Goal: Transaction & Acquisition: Purchase product/service

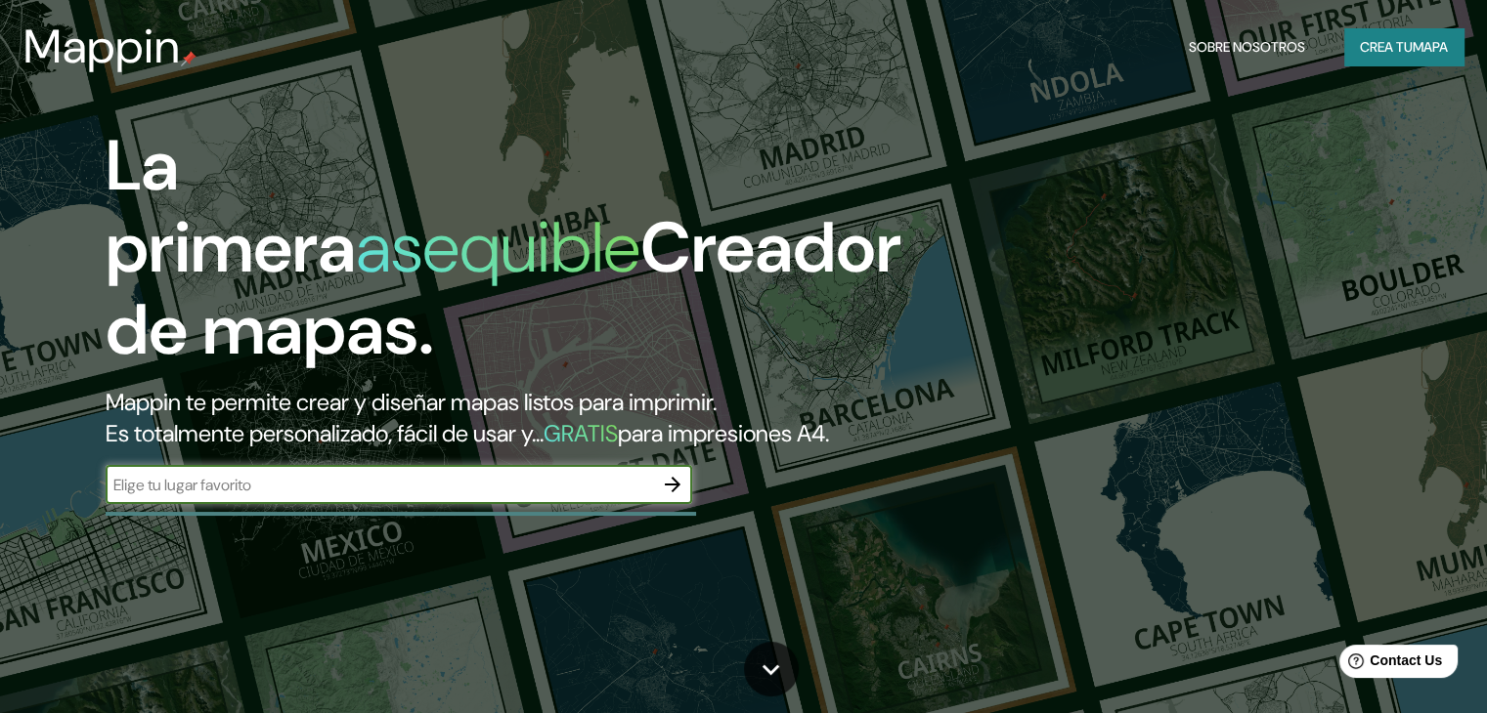
scroll to position [130, 0]
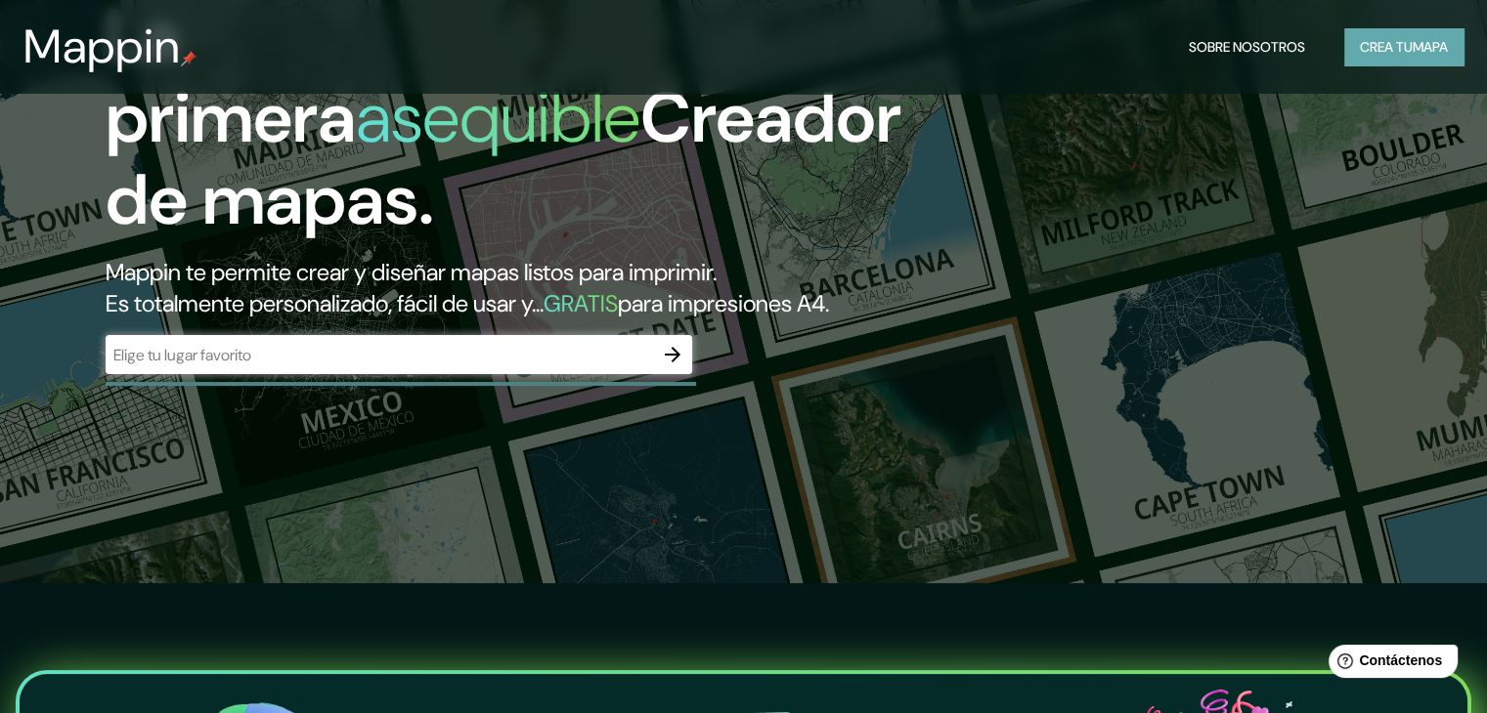
click at [1359, 56] on font "Crea tu" at bounding box center [1385, 47] width 53 height 18
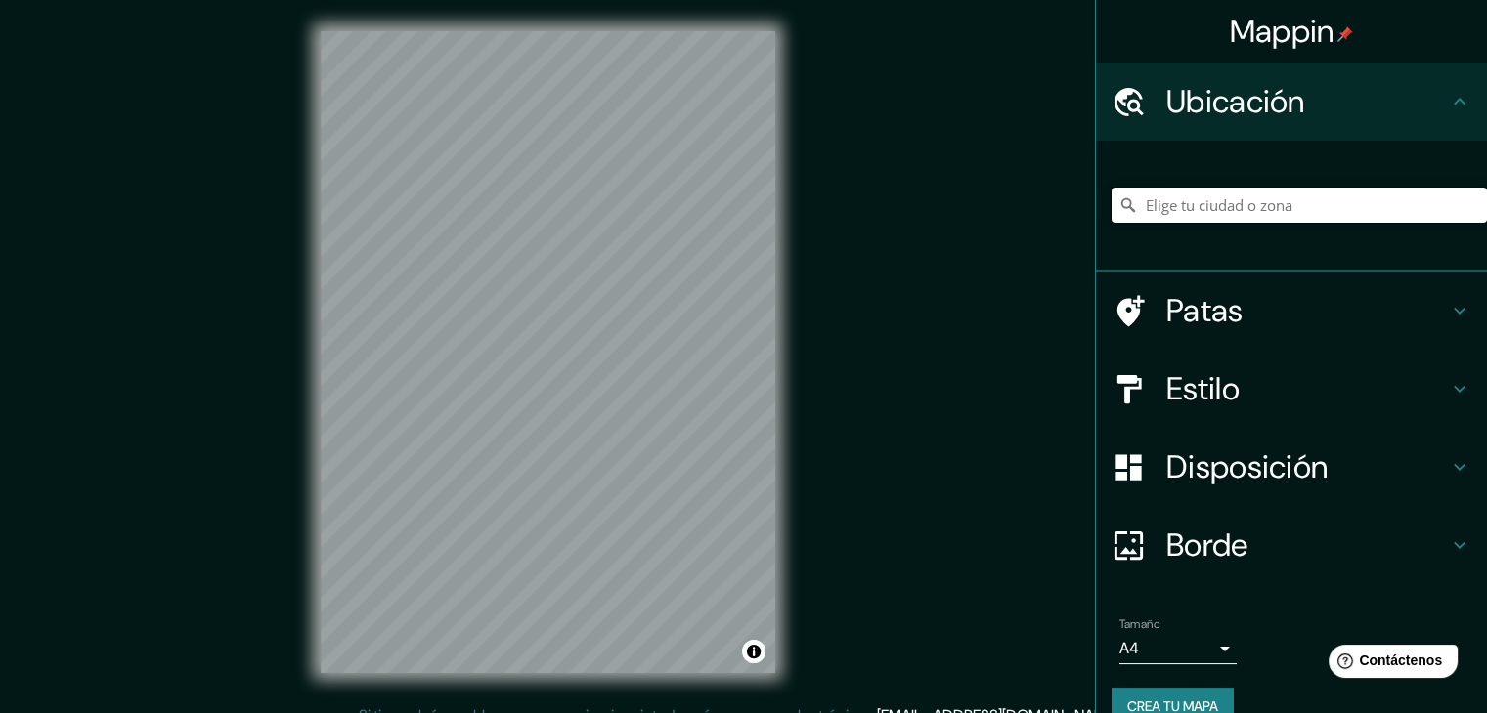
click at [1145, 217] on input "Elige tu ciudad o zona" at bounding box center [1298, 205] width 375 height 35
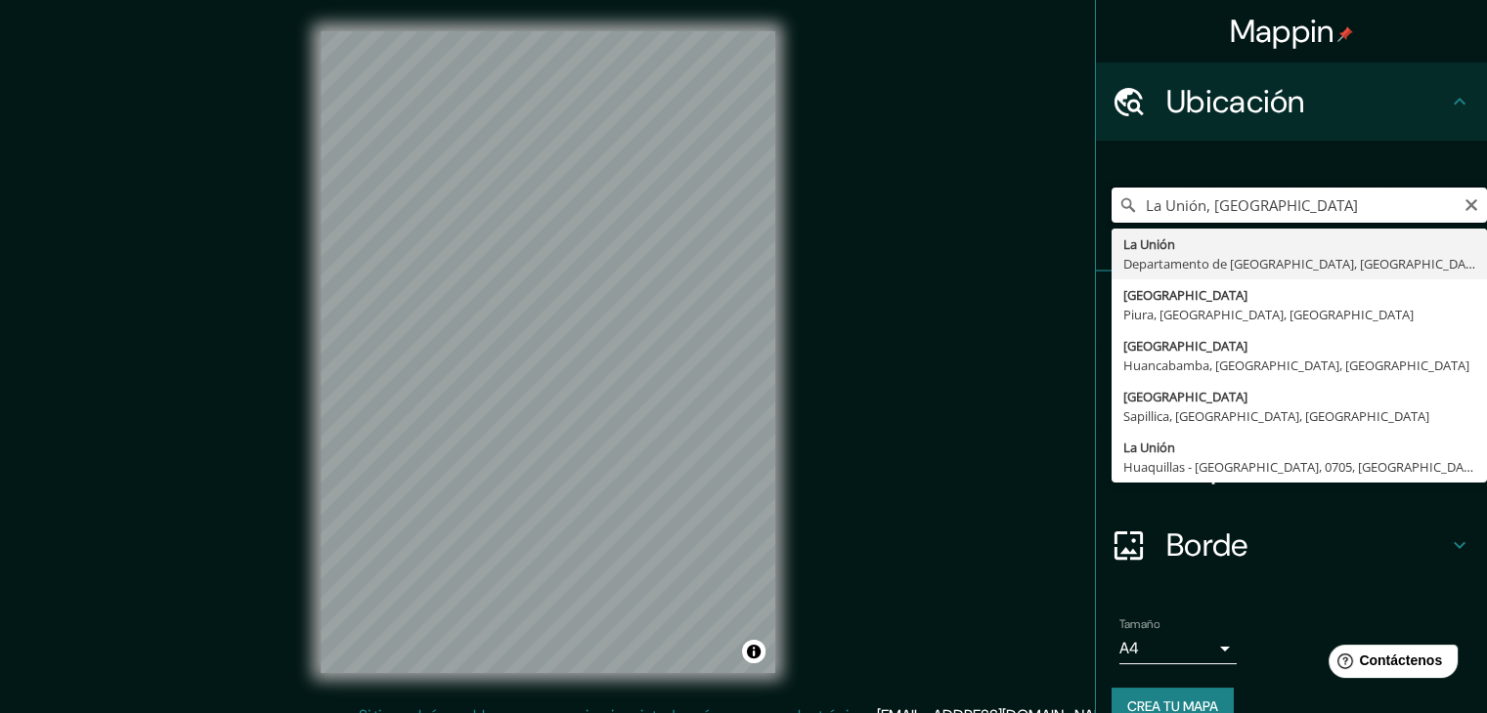
click at [1133, 200] on input "La Unión, Piura" at bounding box center [1298, 205] width 375 height 35
click at [1284, 204] on input "distrito de La Unión, Piura" at bounding box center [1298, 205] width 375 height 35
click at [1272, 211] on input "distrito de La Unión, Piura" at bounding box center [1298, 205] width 375 height 35
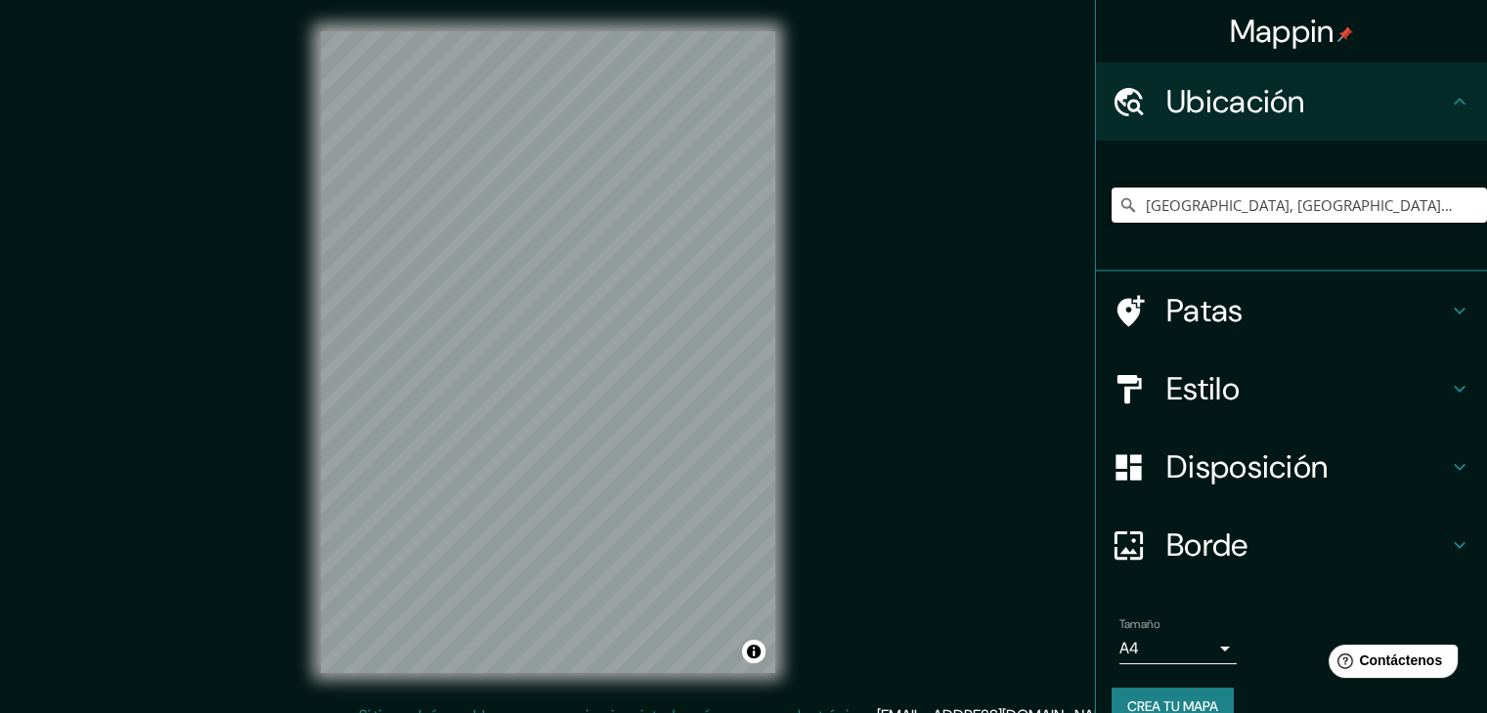
type input "La Unión, Departamento de Piura, Perú"
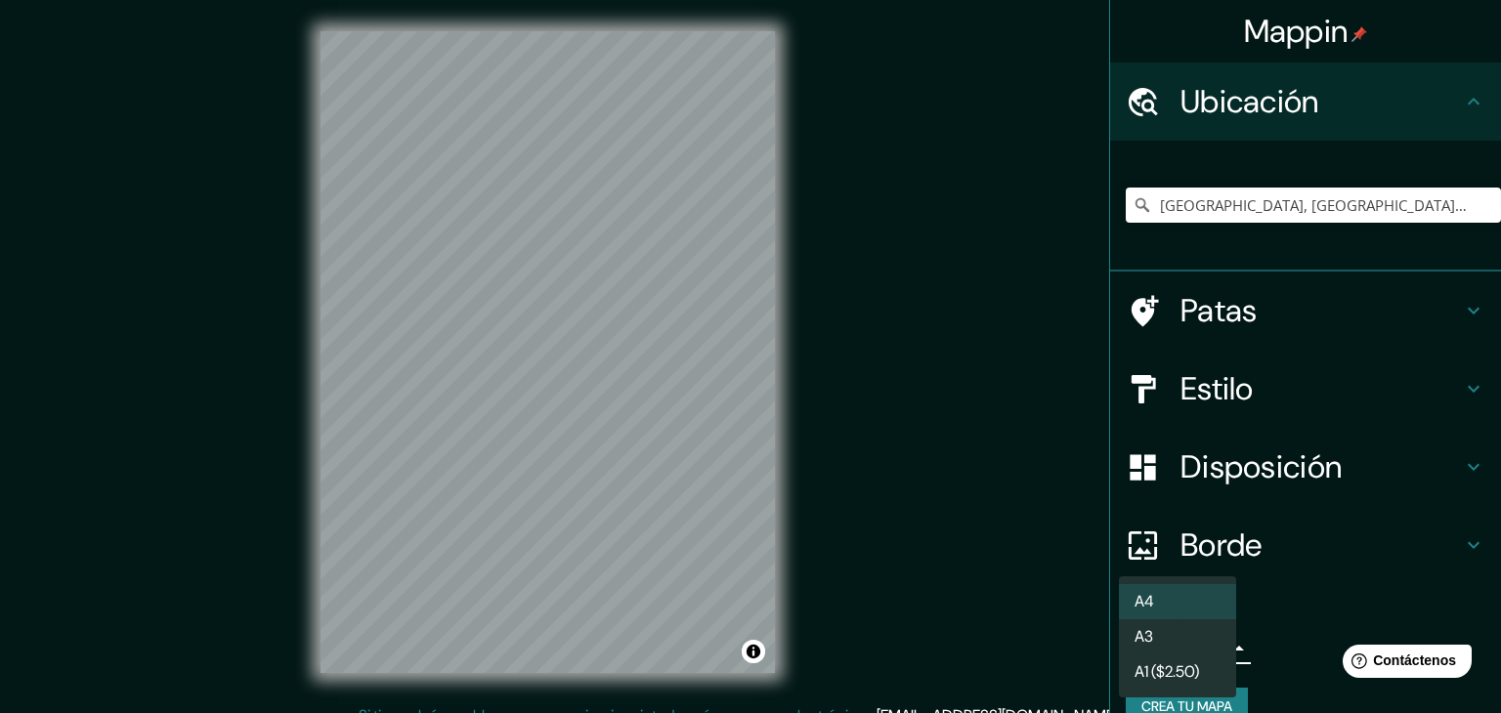
click at [1188, 651] on body "Mappin Ubicación La Unión, Departamento de Piura, Perú La Unión Departamento de…" at bounding box center [750, 356] width 1501 height 713
click at [1188, 642] on li "A3" at bounding box center [1177, 639] width 117 height 36
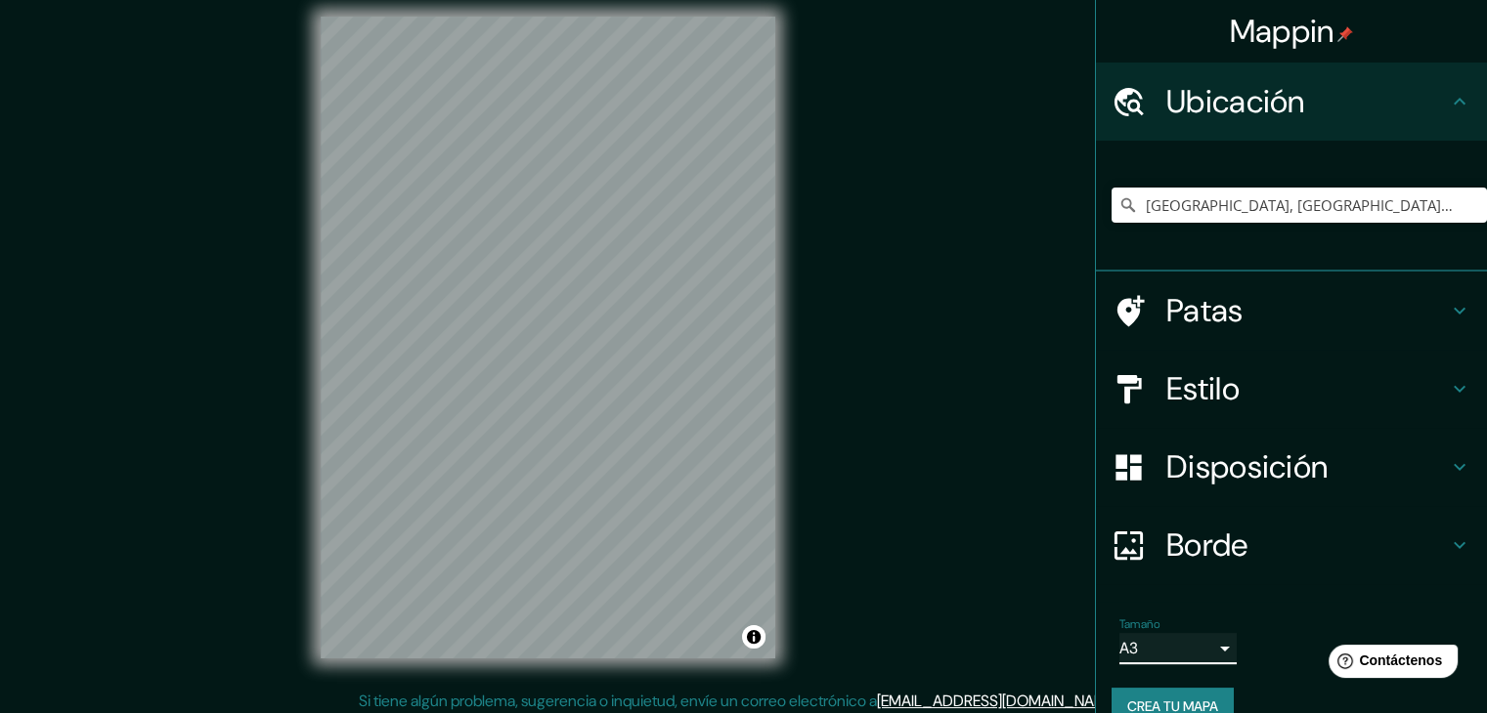
scroll to position [22, 0]
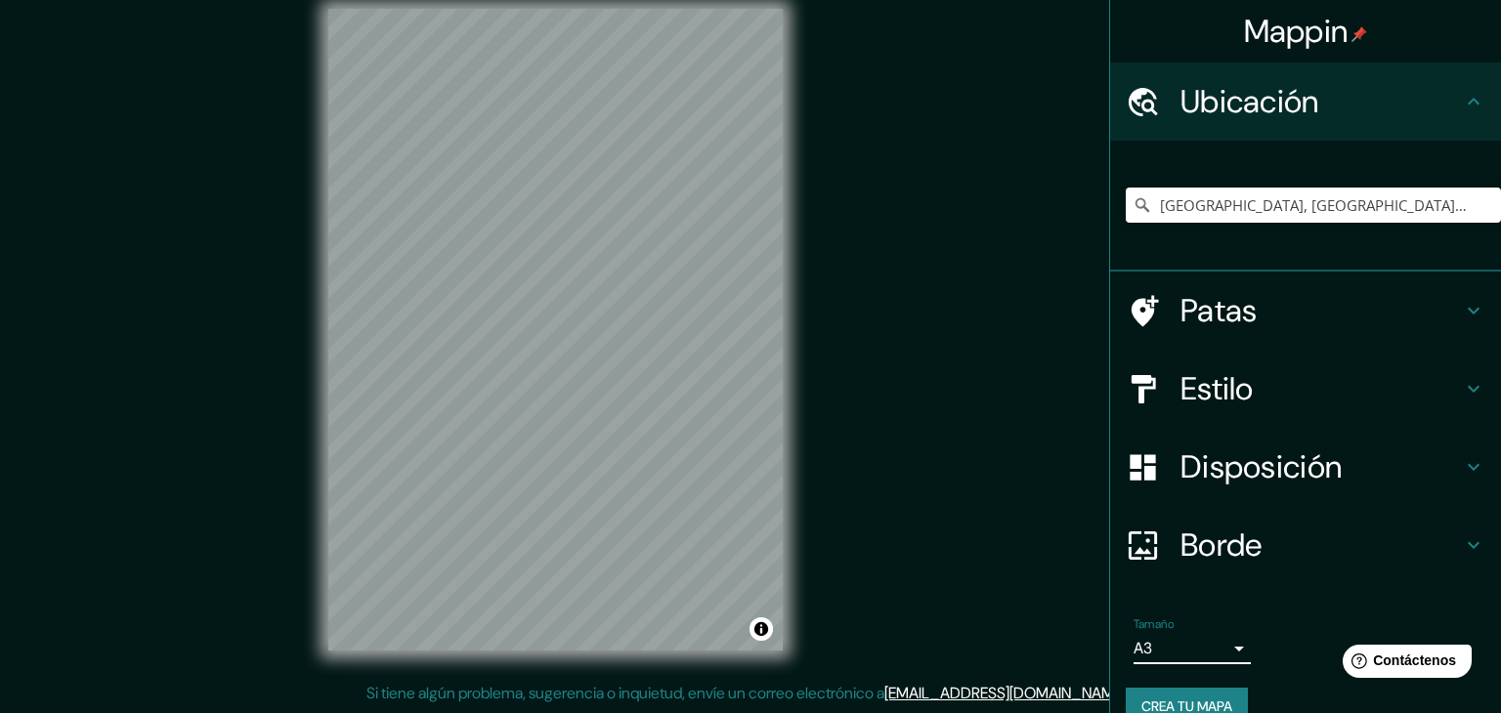
click at [1149, 647] on body "Mappin Ubicación La Unión, Departamento de Piura, Perú La Unión Departamento de…" at bounding box center [750, 334] width 1501 height 713
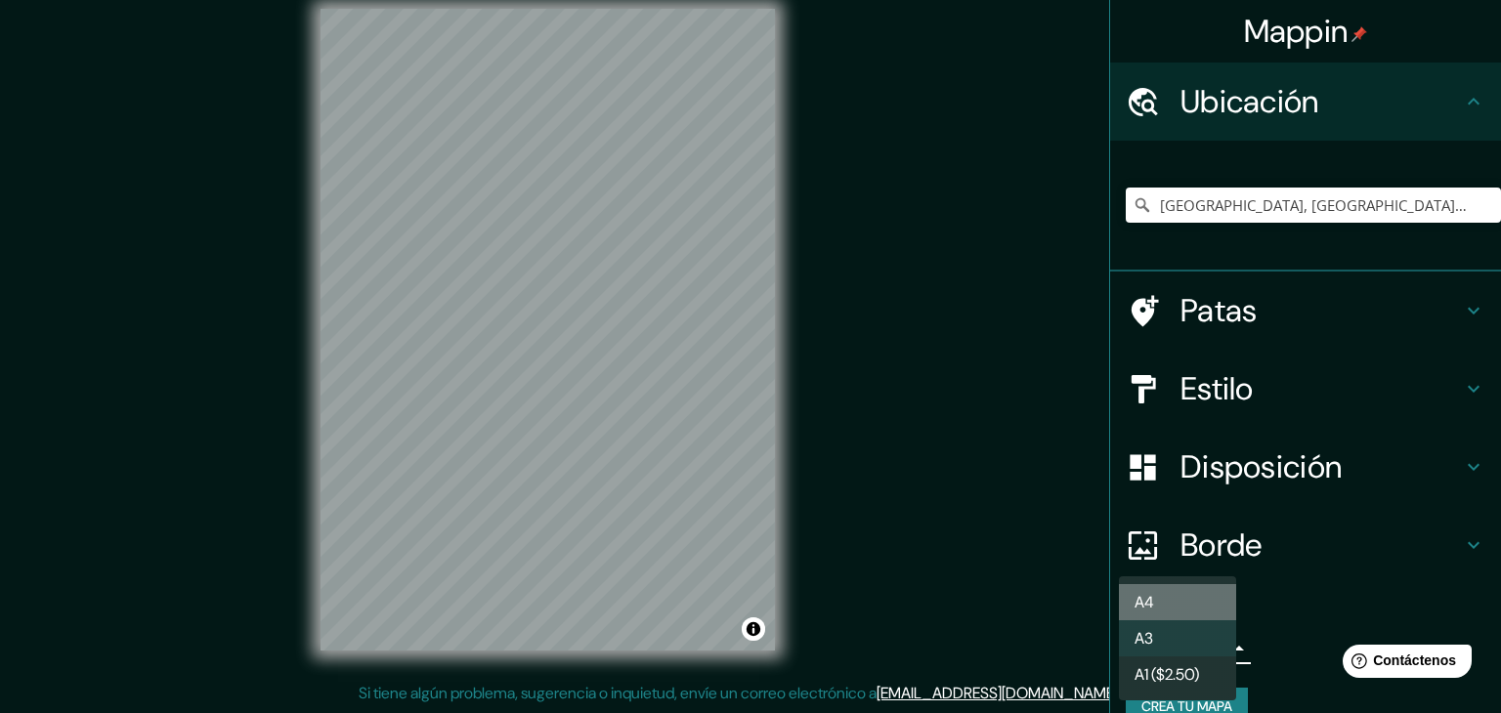
click at [1153, 615] on li "A4" at bounding box center [1177, 602] width 117 height 36
type input "single"
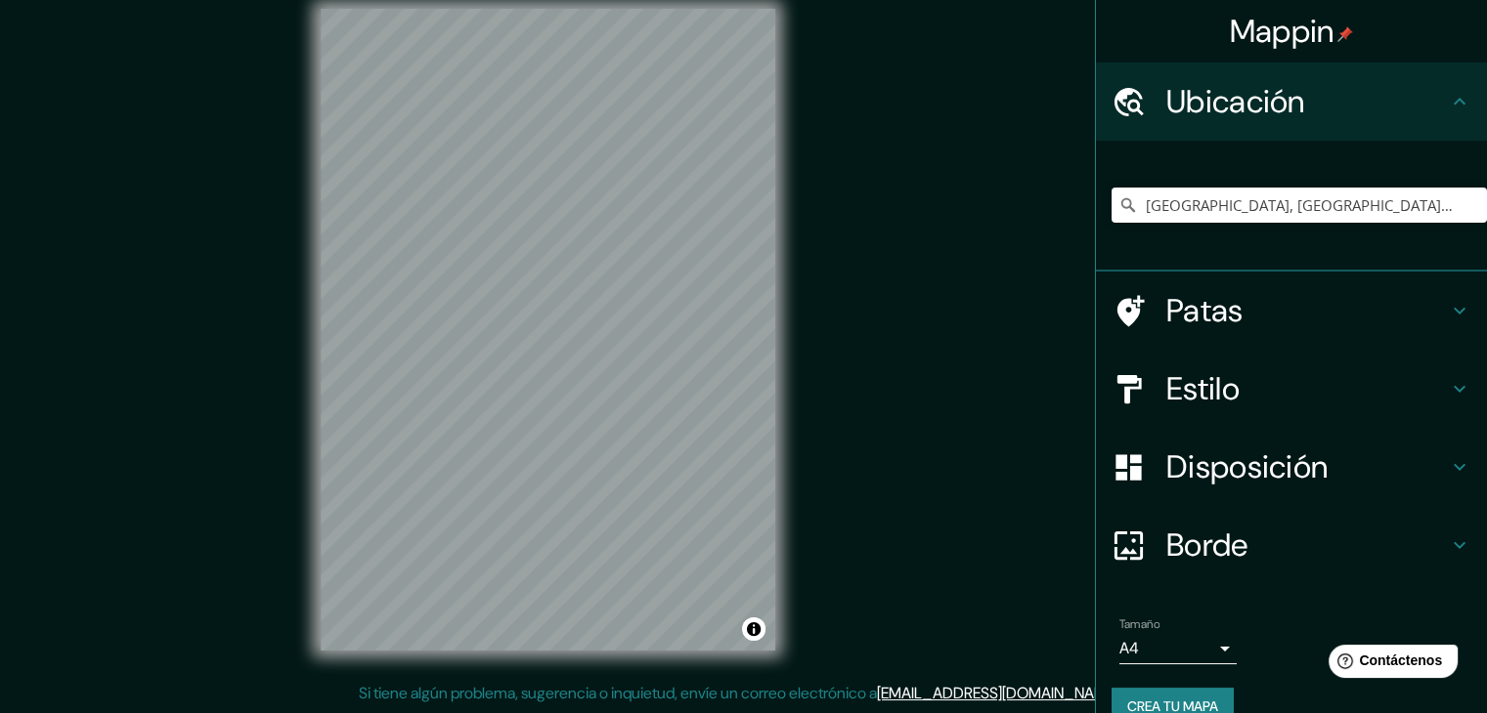
click at [1231, 181] on div "La Unión, Departamento de Piura, Perú La Unión Departamento de Piura, Perú Düss…" at bounding box center [1298, 205] width 375 height 98
click at [1234, 190] on input "La Unión, Departamento de Piura, Perú" at bounding box center [1298, 205] width 375 height 35
drag, startPoint x: 1416, startPoint y: 202, endPoint x: 1136, endPoint y: 205, distance: 280.5
click at [1136, 205] on input "La Unión, Departamento de Piura, Perú" at bounding box center [1298, 205] width 375 height 35
click at [1137, 220] on input "La Unión, Departamento de Piura, Perú" at bounding box center [1298, 205] width 375 height 35
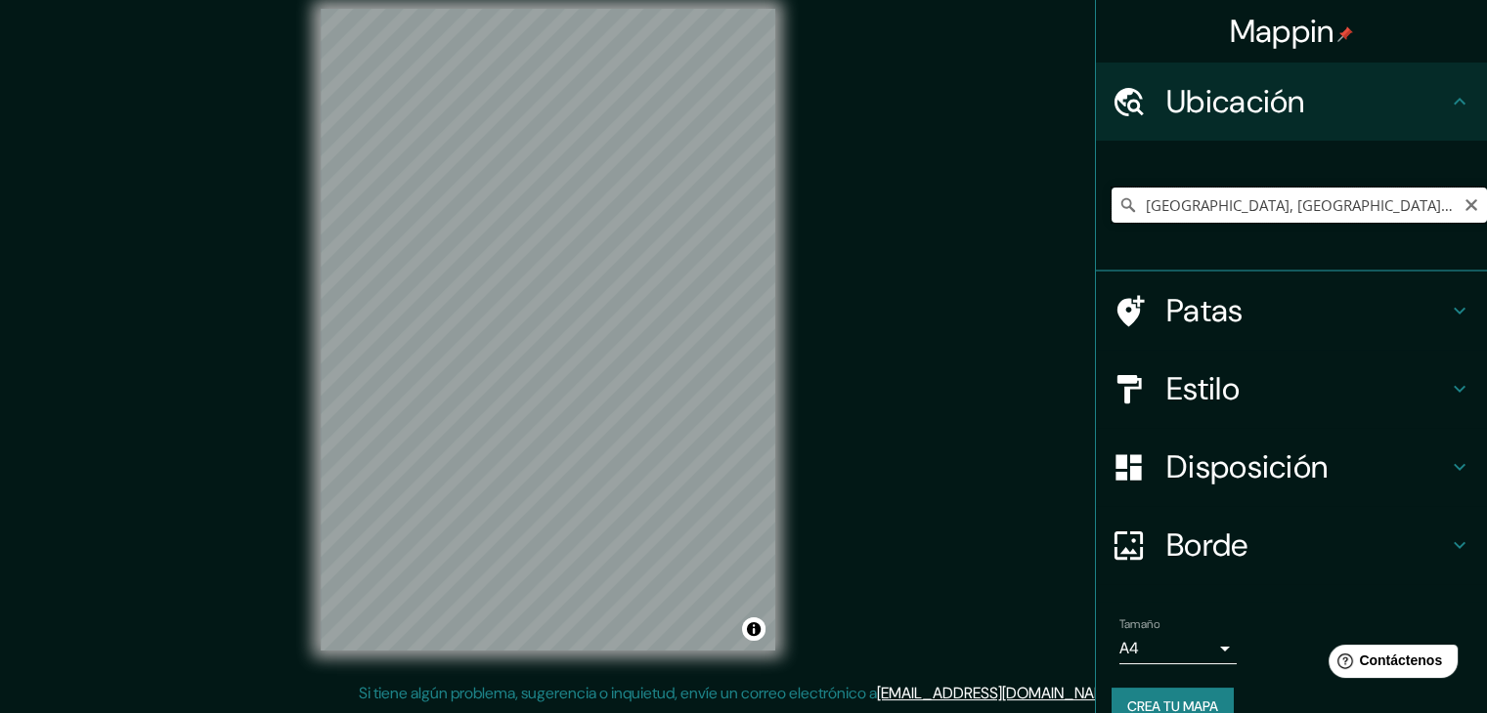
click at [1423, 211] on input "La Unión, Departamento de Piura, Perú" at bounding box center [1298, 205] width 375 height 35
drag, startPoint x: 1410, startPoint y: 210, endPoint x: 1102, endPoint y: 212, distance: 307.9
click at [1111, 212] on div "La Unión, Departamento de Piura, Perú La Unión Departamento de Piura, Perú Düss…" at bounding box center [1298, 205] width 375 height 35
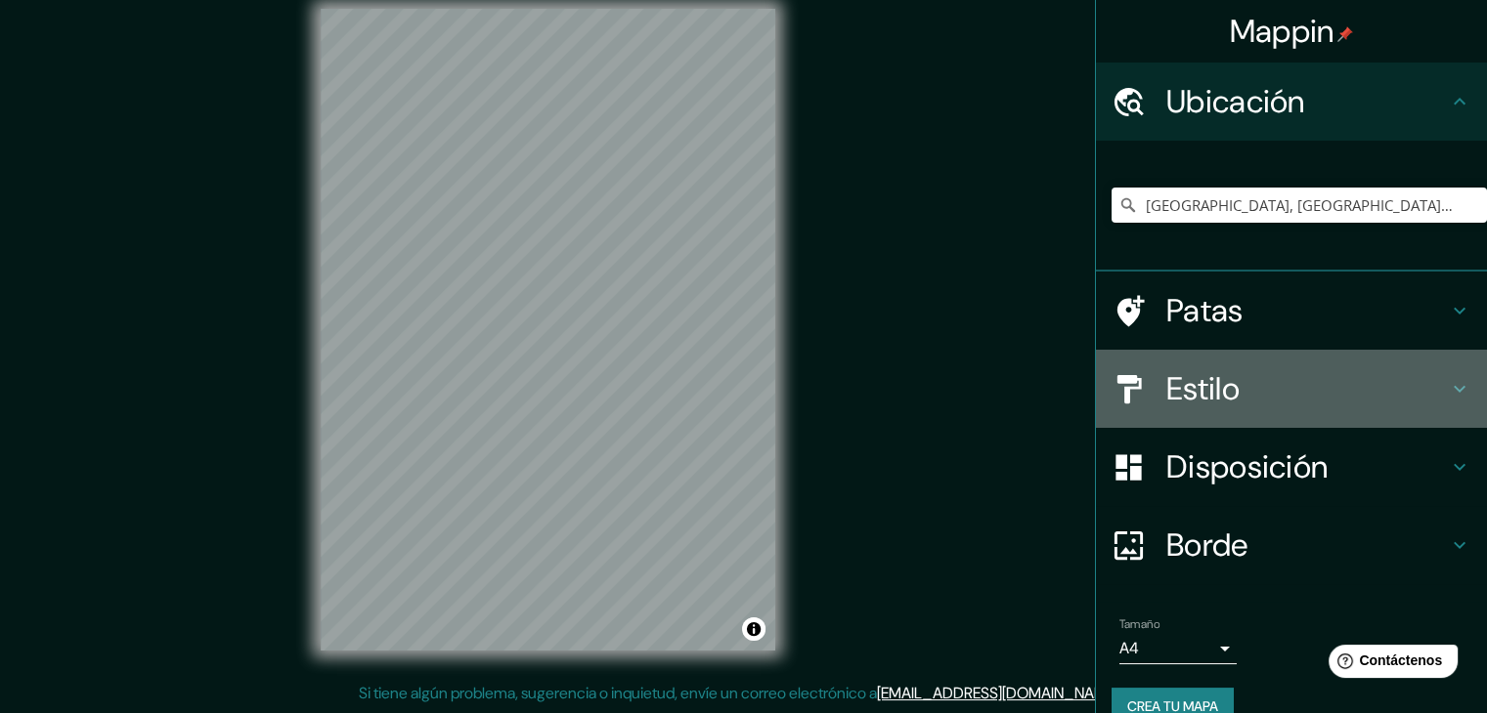
click at [1223, 382] on font "Estilo" at bounding box center [1202, 388] width 73 height 41
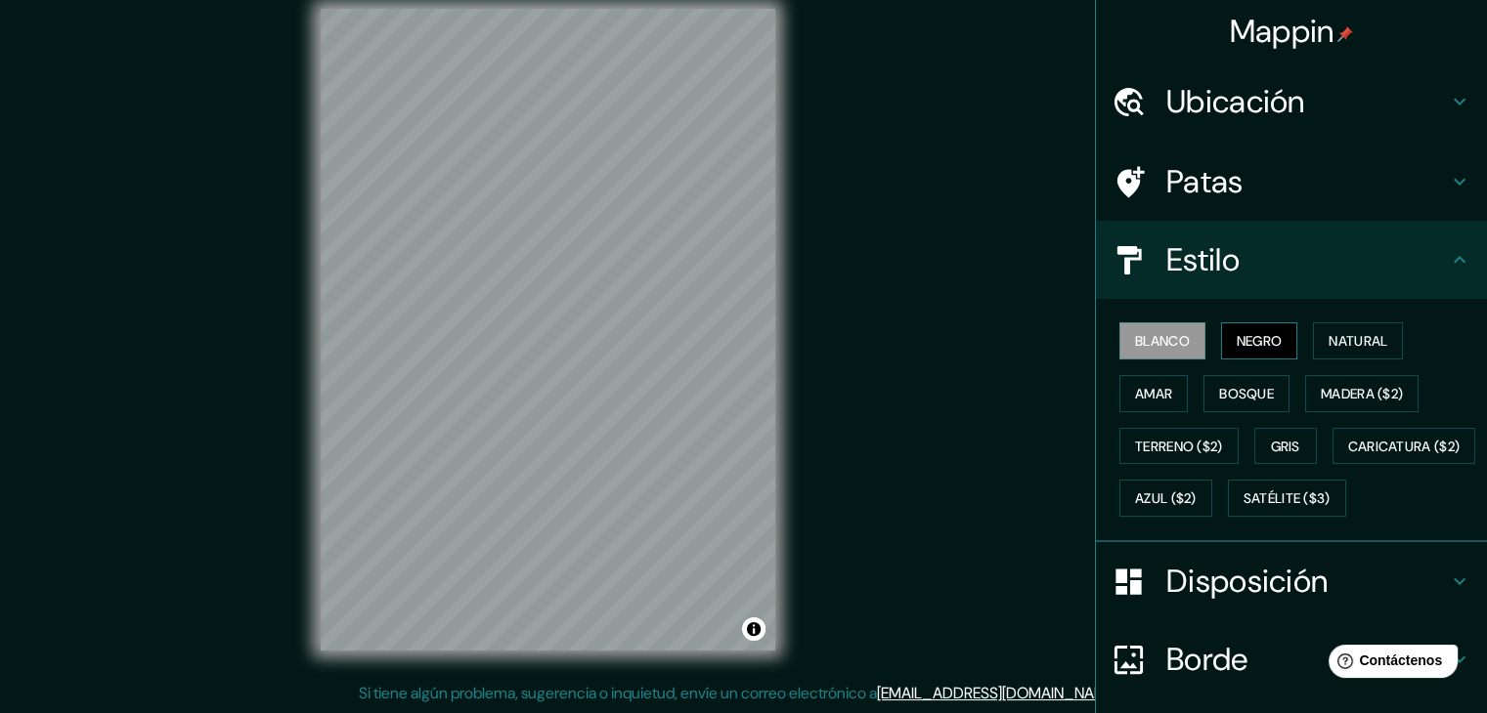
click at [1248, 346] on font "Negro" at bounding box center [1259, 341] width 46 height 18
click at [1161, 323] on button "Blanco" at bounding box center [1162, 341] width 86 height 37
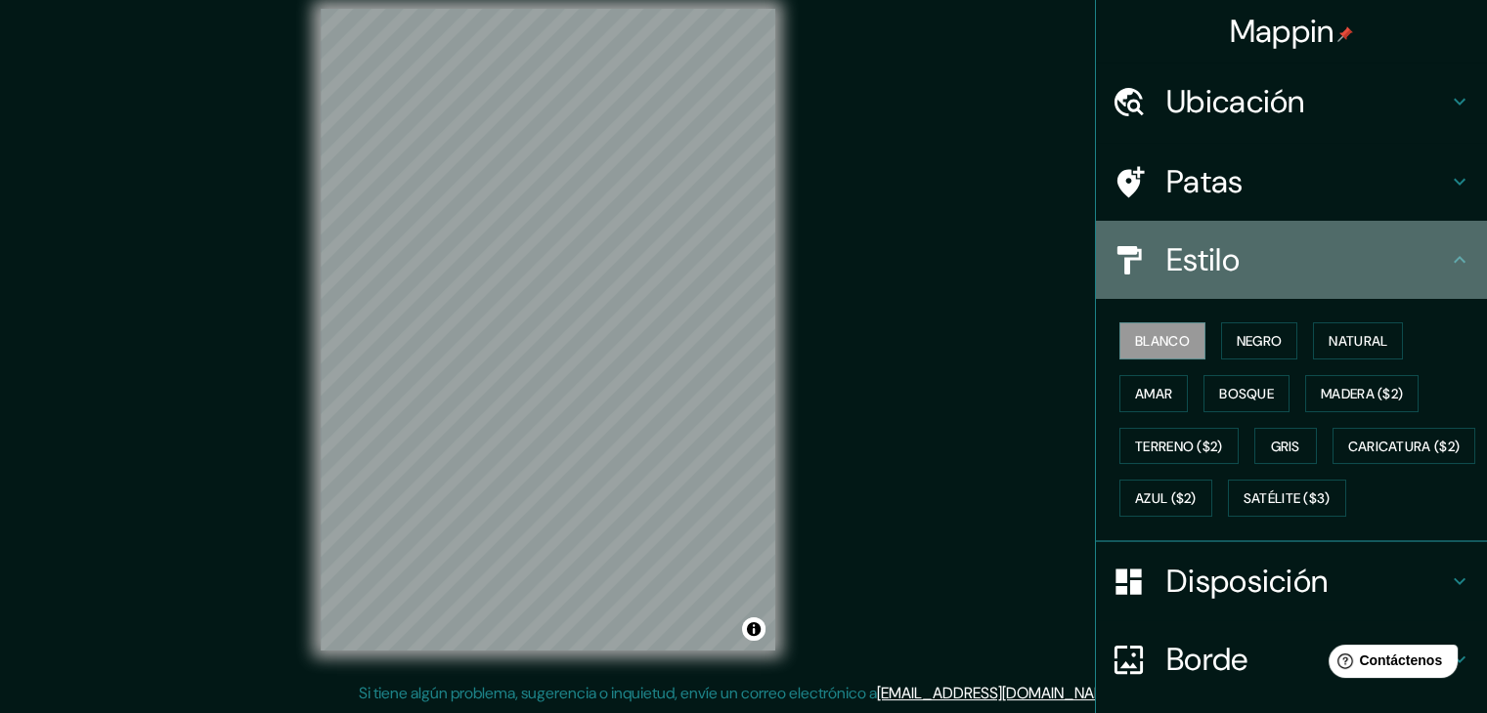
click at [1220, 261] on font "Estilo" at bounding box center [1202, 259] width 73 height 41
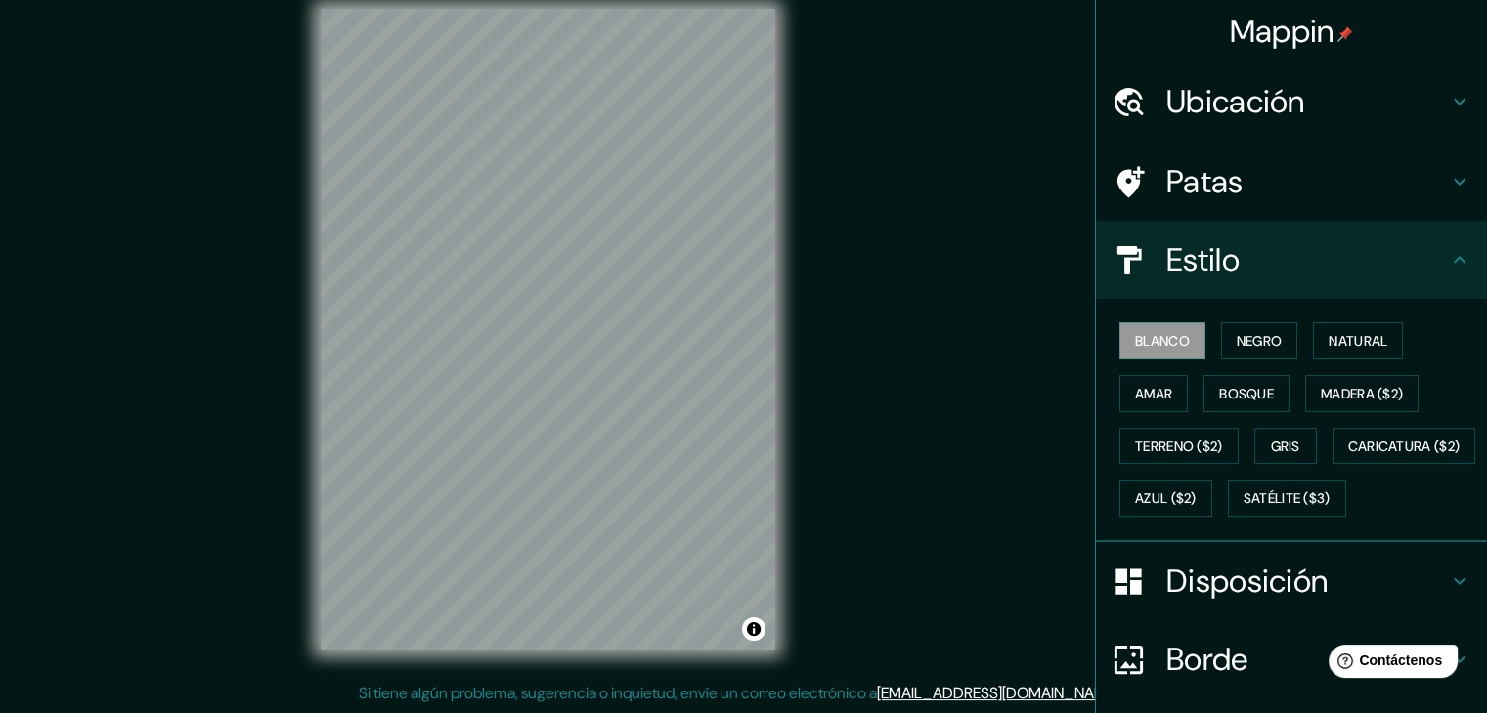
click at [1249, 204] on div "Patas" at bounding box center [1291, 182] width 391 height 78
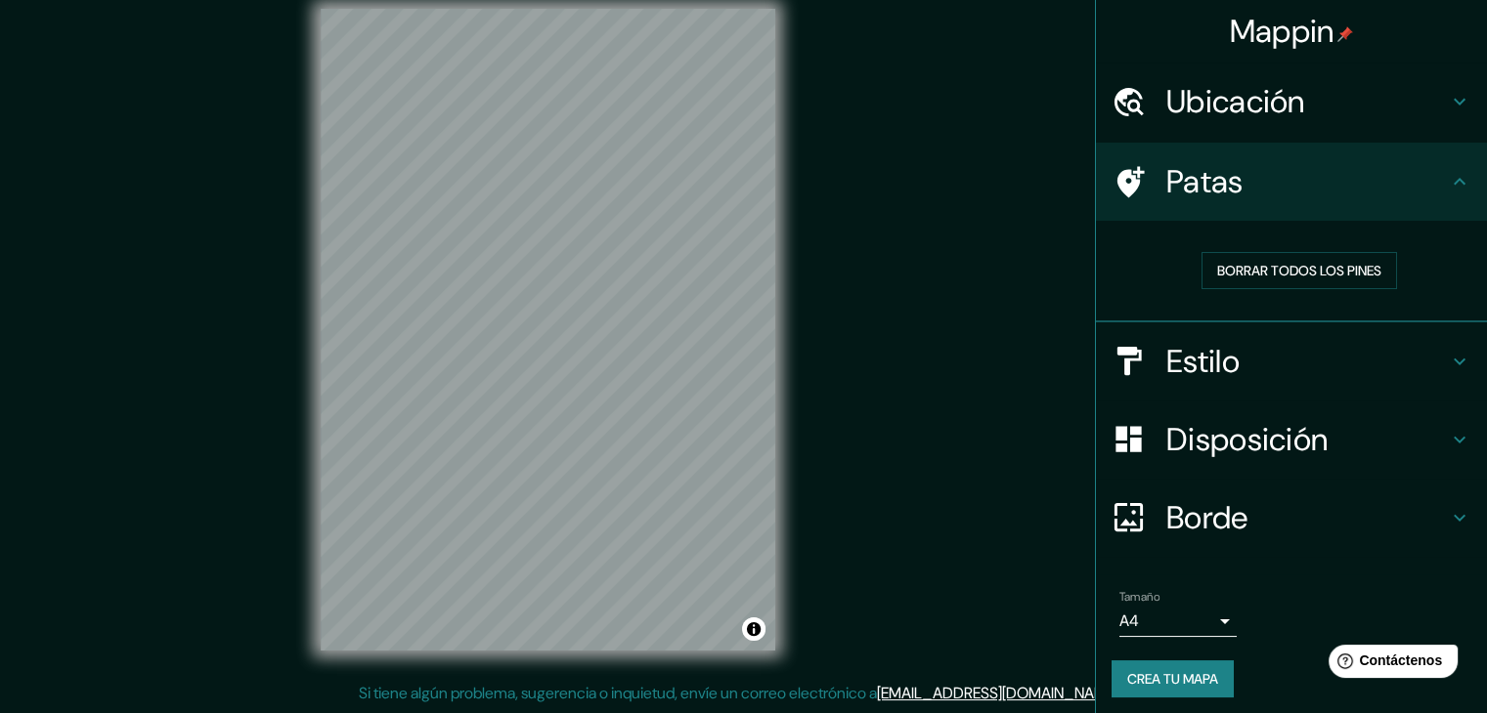
click at [1285, 210] on div "Patas" at bounding box center [1291, 182] width 391 height 78
click at [1301, 138] on ul "Ubicación La Unión, Departamento de Piura, Perú La Unión Departamento de Piura,…" at bounding box center [1291, 392] width 391 height 659
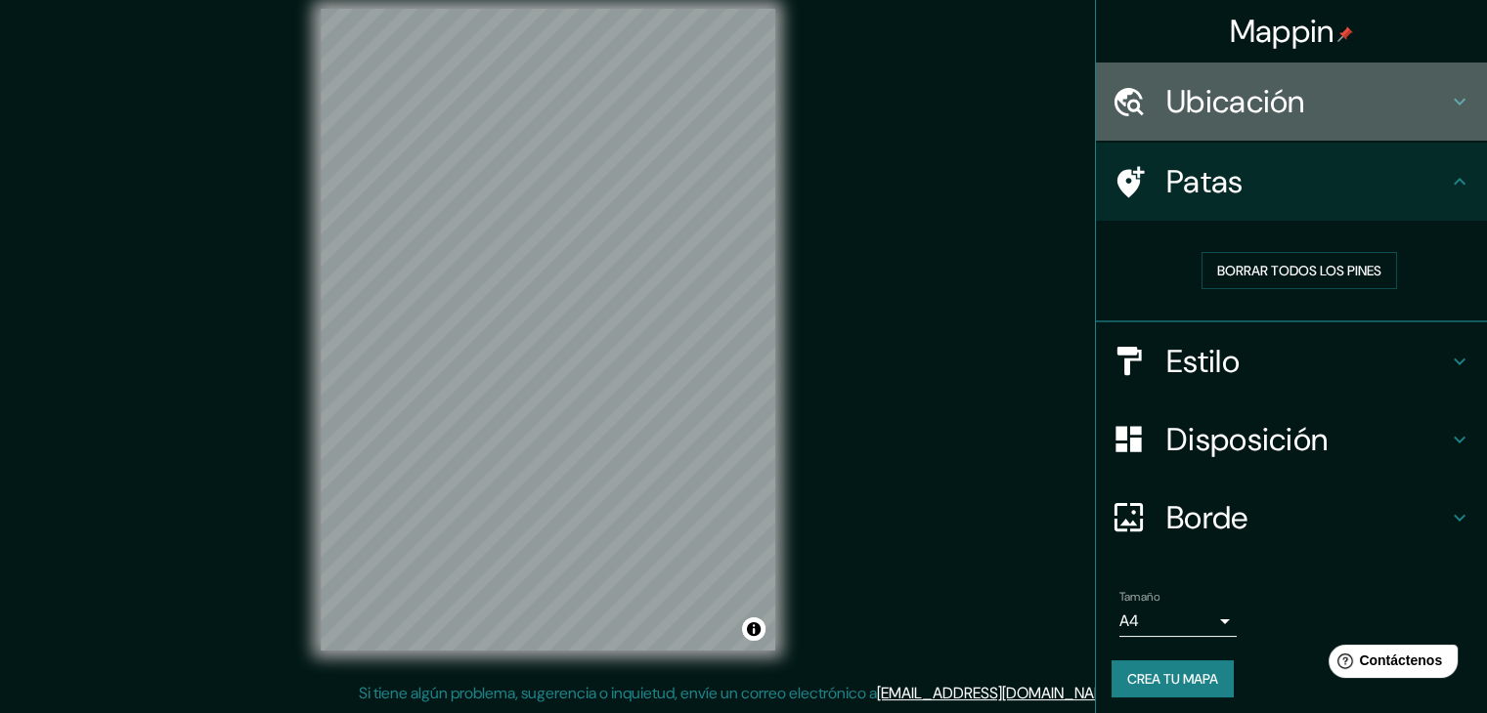
click at [1301, 122] on div "Ubicación" at bounding box center [1291, 102] width 391 height 78
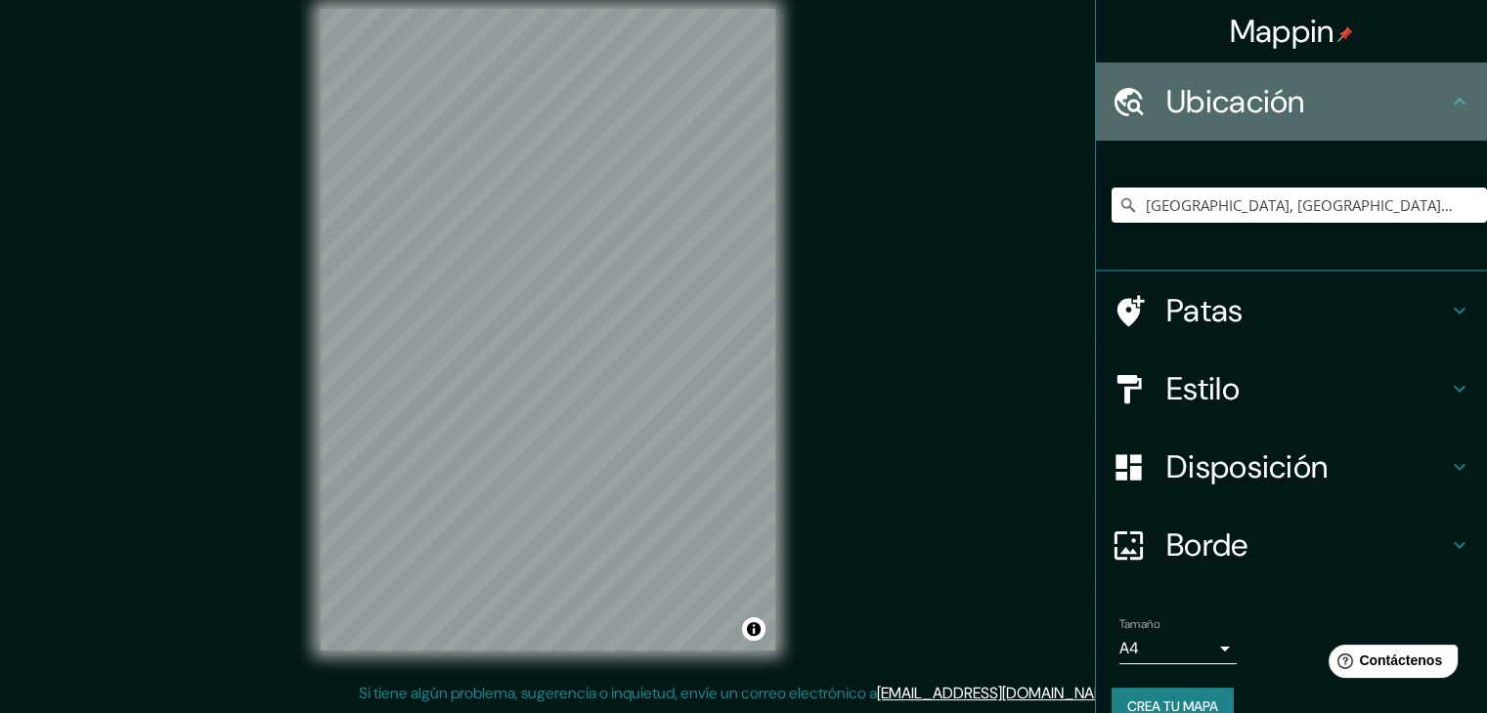
click at [1325, 118] on h4 "Ubicación" at bounding box center [1306, 101] width 281 height 39
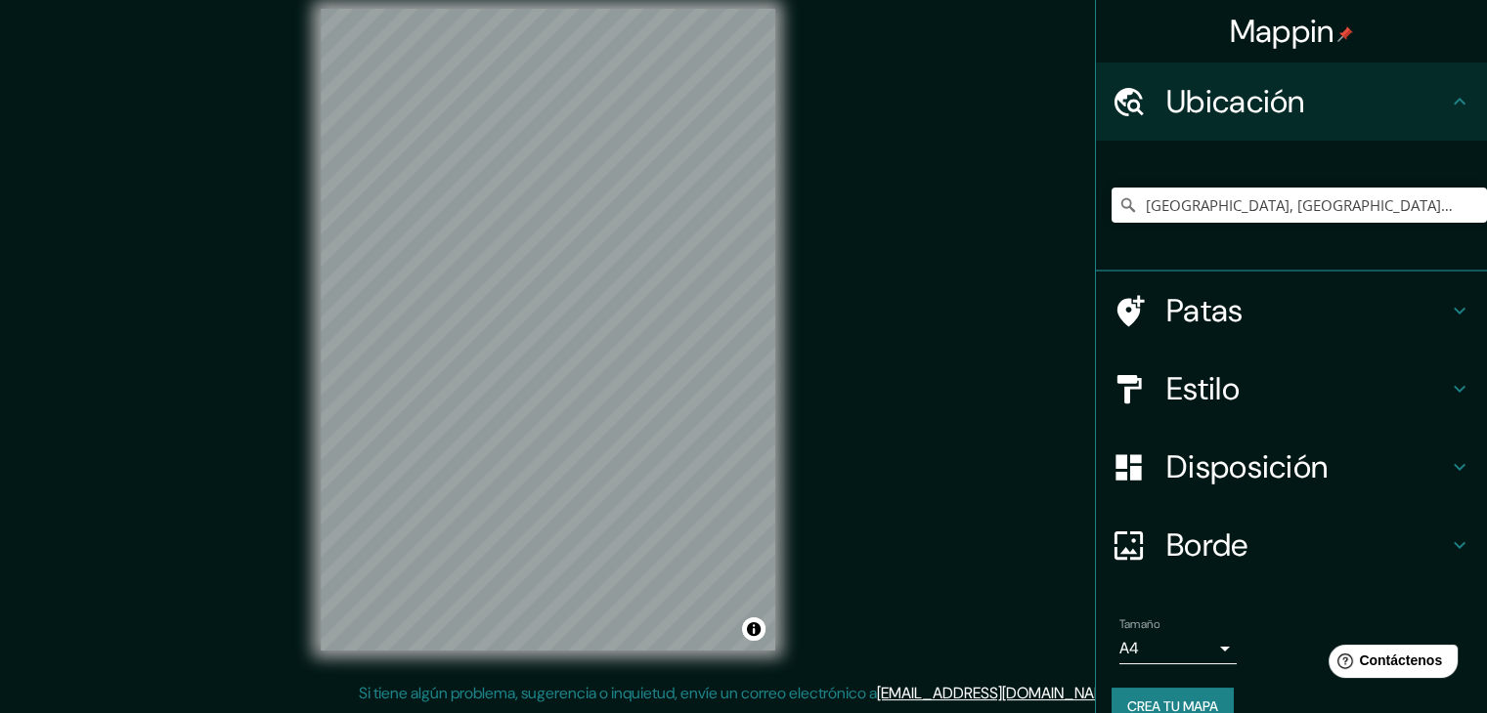
click at [1229, 480] on font "Disposición" at bounding box center [1246, 467] width 161 height 41
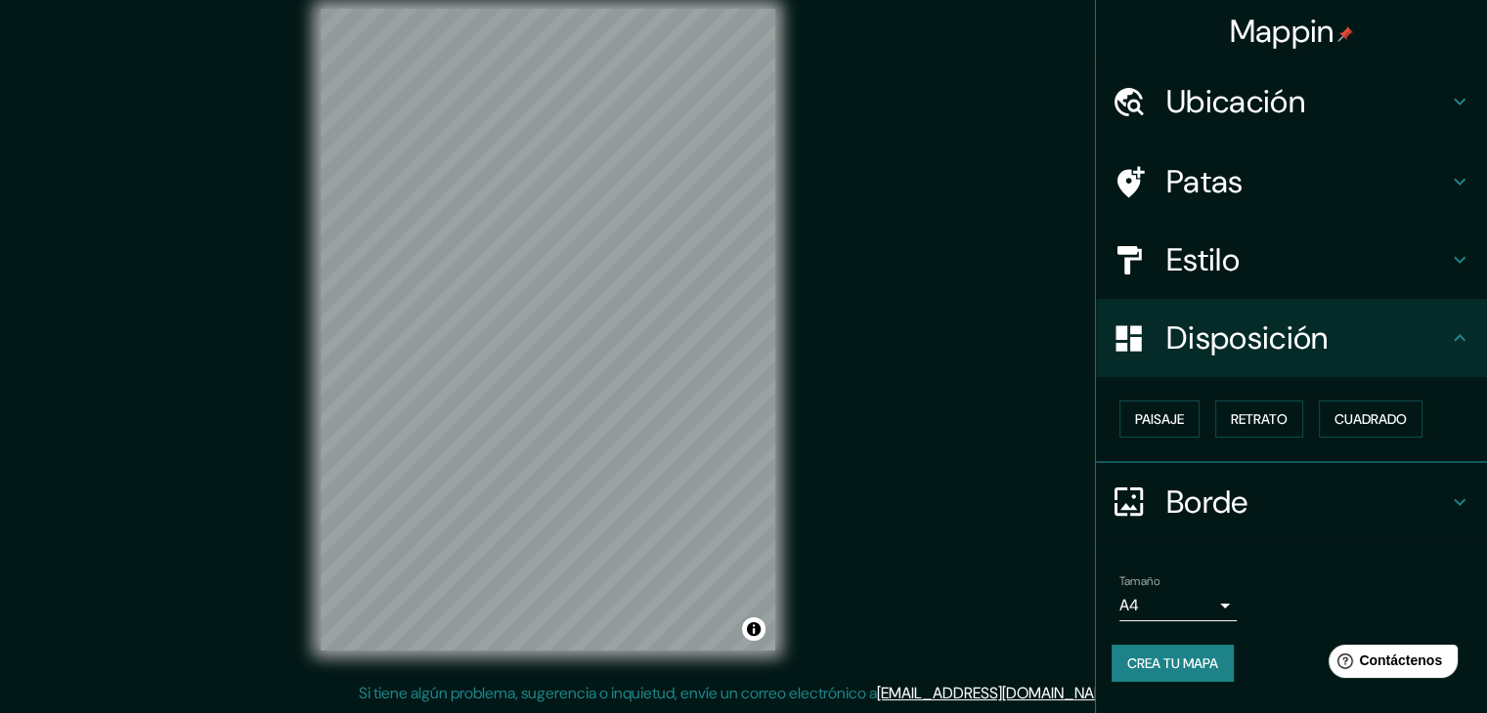
click at [1231, 496] on font "Borde" at bounding box center [1207, 502] width 82 height 41
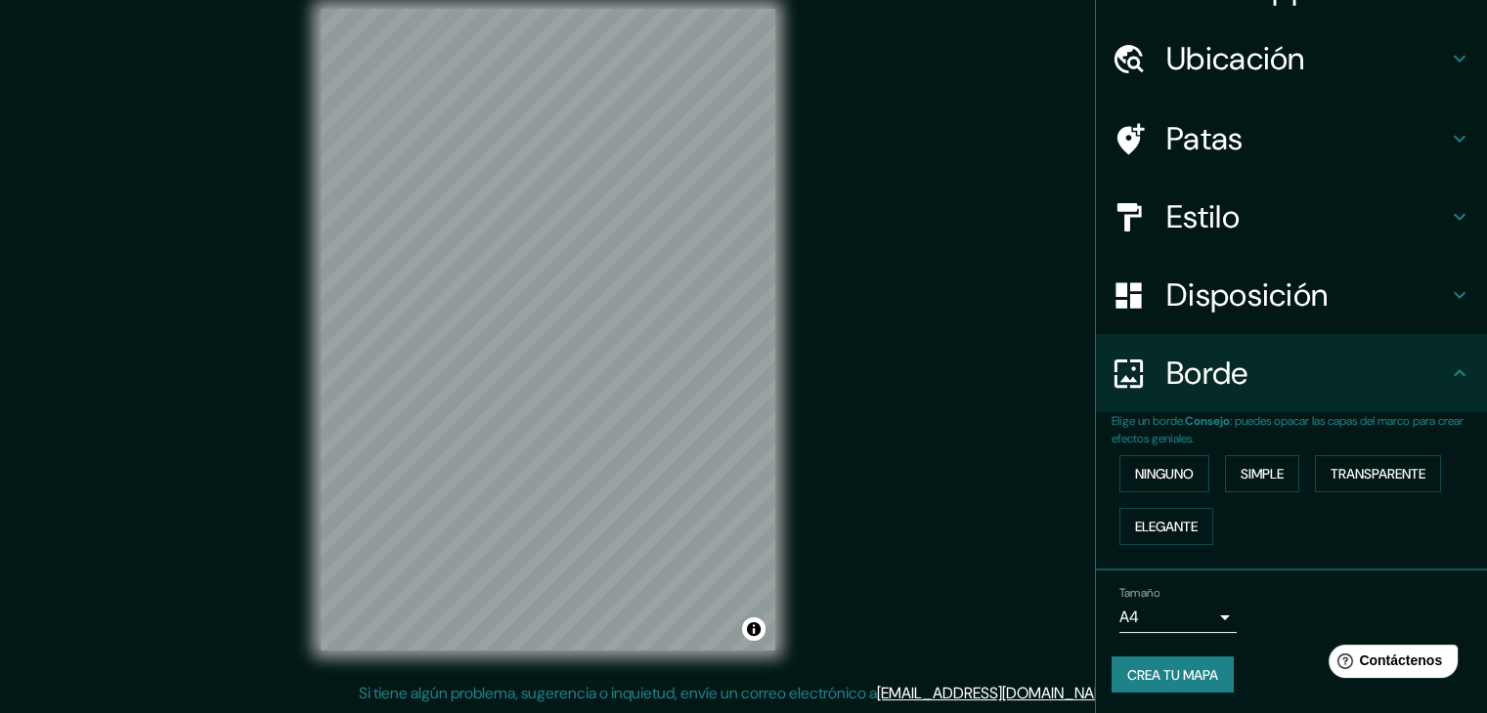
scroll to position [44, 0]
click at [1204, 666] on font "Crea tu mapa" at bounding box center [1172, 675] width 91 height 18
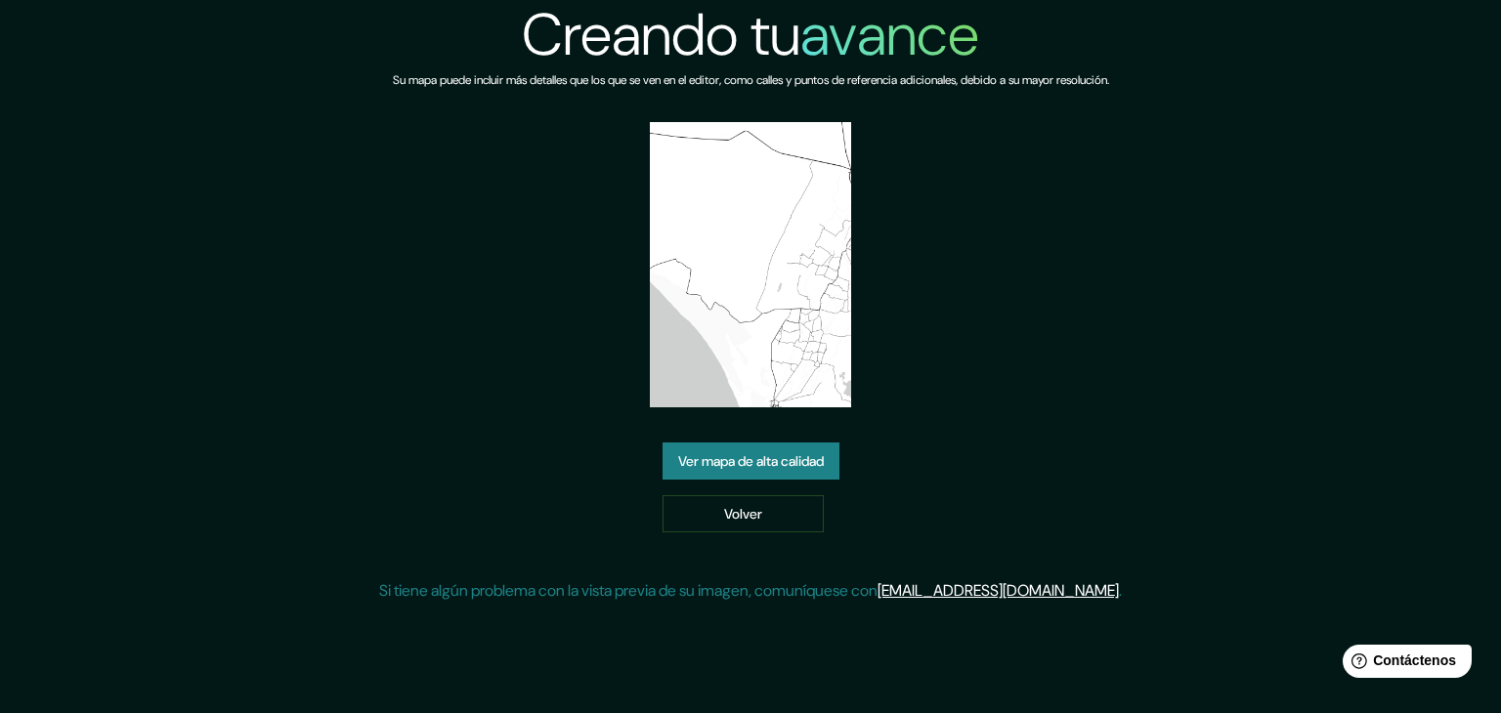
click at [760, 469] on font "Ver mapa de alta calidad" at bounding box center [751, 462] width 146 height 18
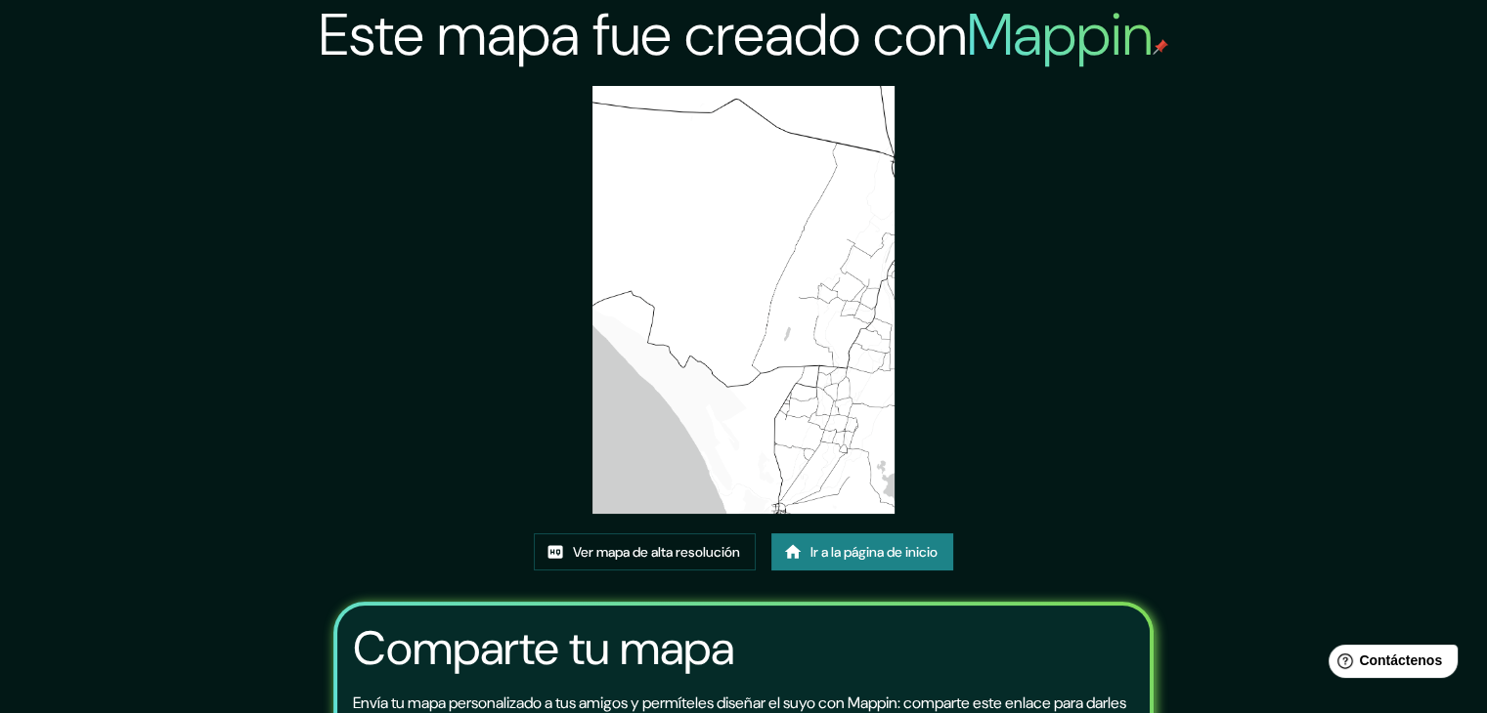
click at [891, 554] on font "Ir a la página de inicio" at bounding box center [873, 552] width 127 height 18
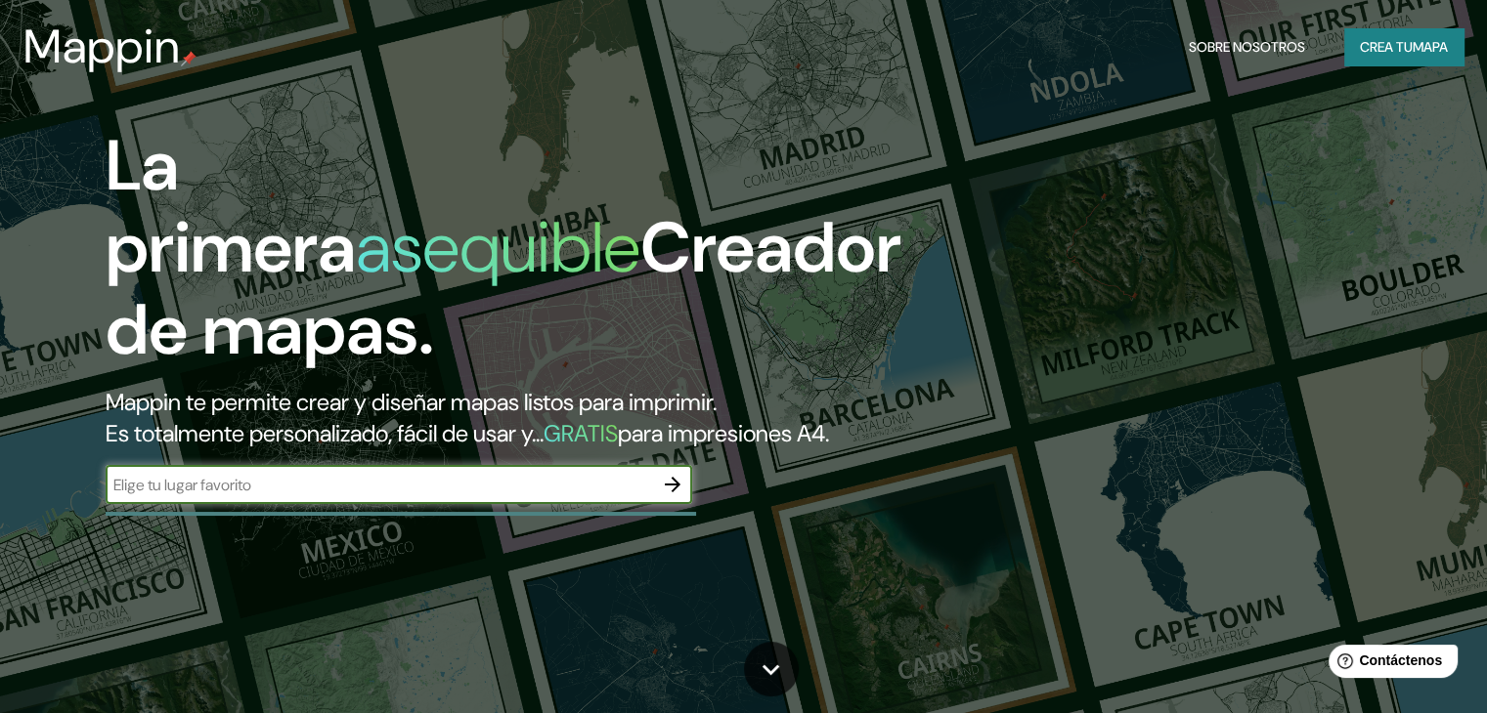
click at [536, 496] on input "text" at bounding box center [379, 485] width 547 height 22
type input "La Unión, Departamento de Piura, Perú"
click at [1361, 34] on font "Crea tu" at bounding box center [1385, 46] width 53 height 25
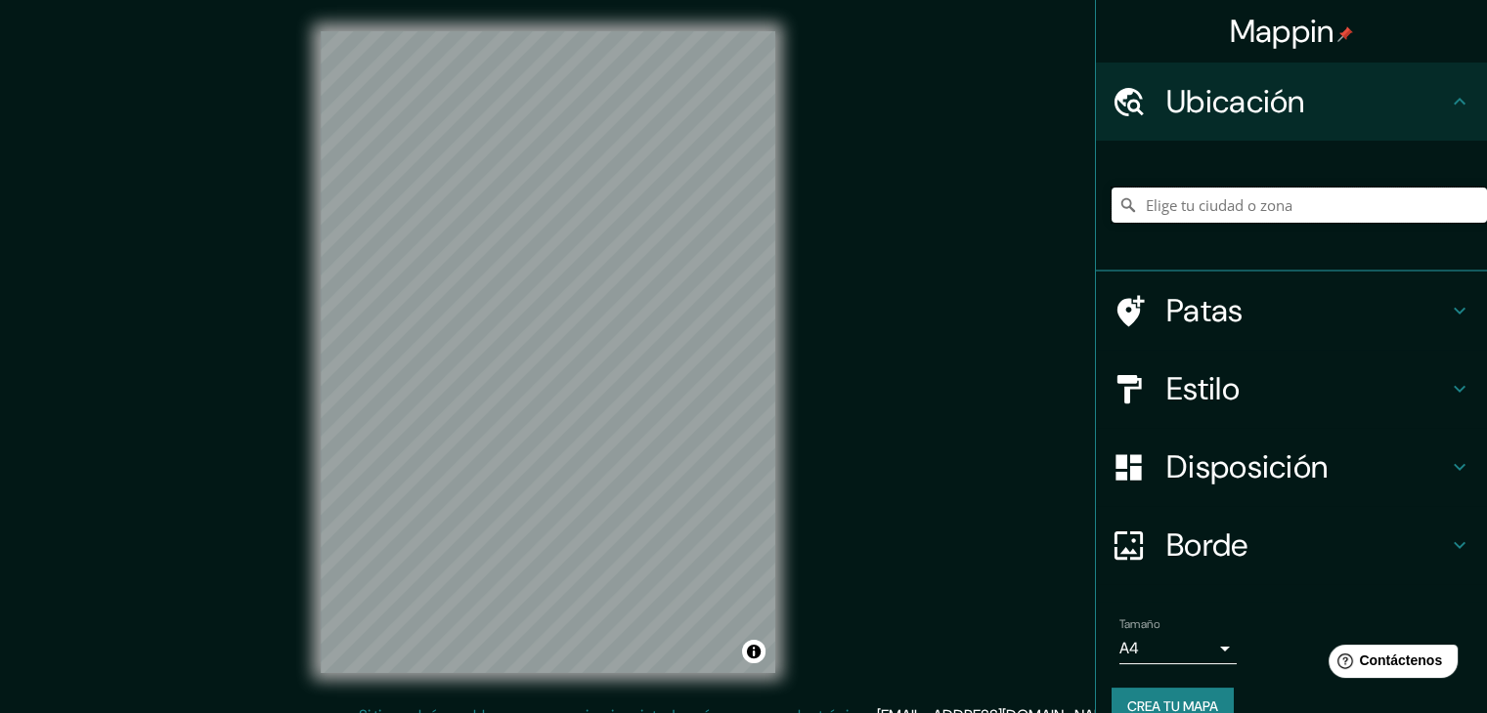
click at [1244, 203] on input "Elige tu ciudad o zona" at bounding box center [1298, 205] width 375 height 35
paste input "La Unión, Departamento de Piura, Perú"
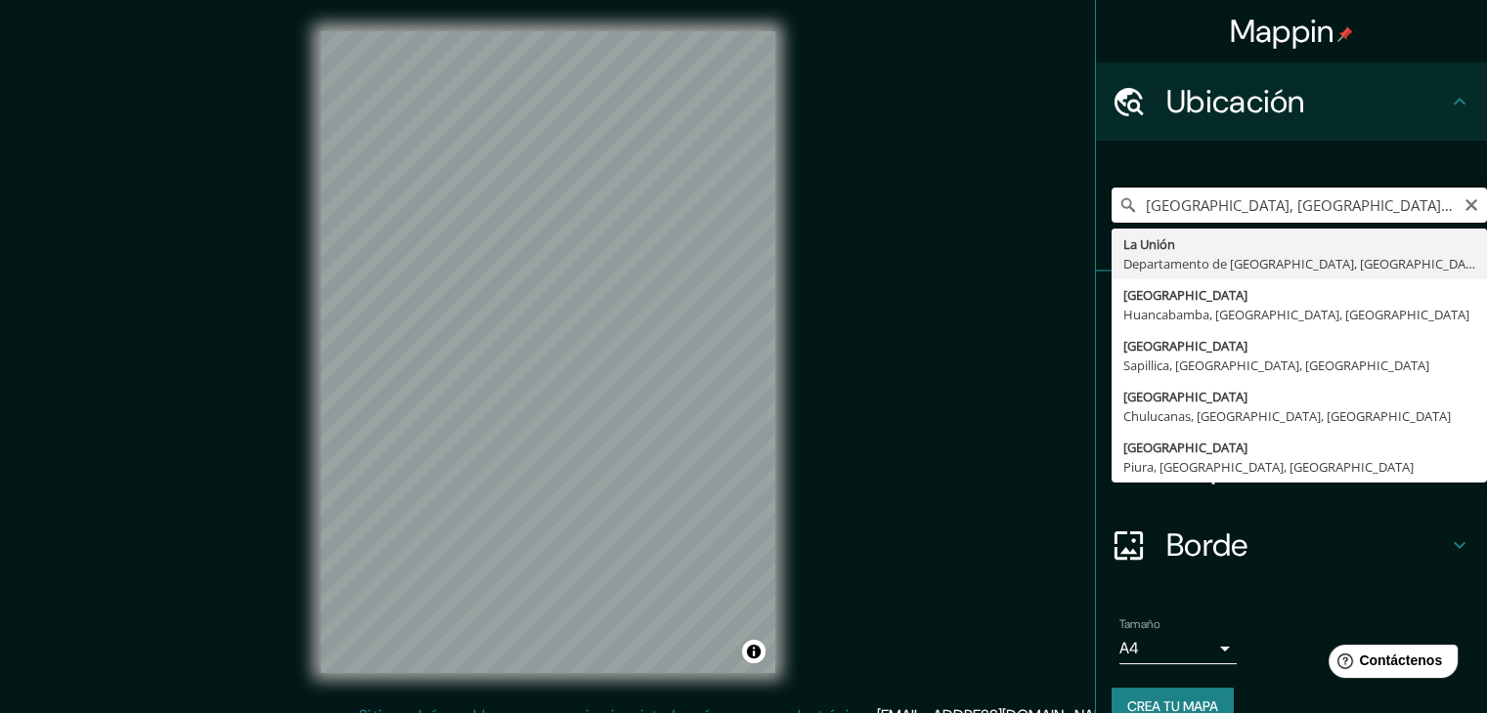
drag, startPoint x: 1401, startPoint y: 207, endPoint x: 1095, endPoint y: 214, distance: 306.0
click at [1096, 214] on div "La Unión, Departamento de Piura, Perú La Unión Departamento de Piura, Perú Call…" at bounding box center [1291, 206] width 391 height 131
paste input "5°24'06.2"S 80°44'29.7"W"
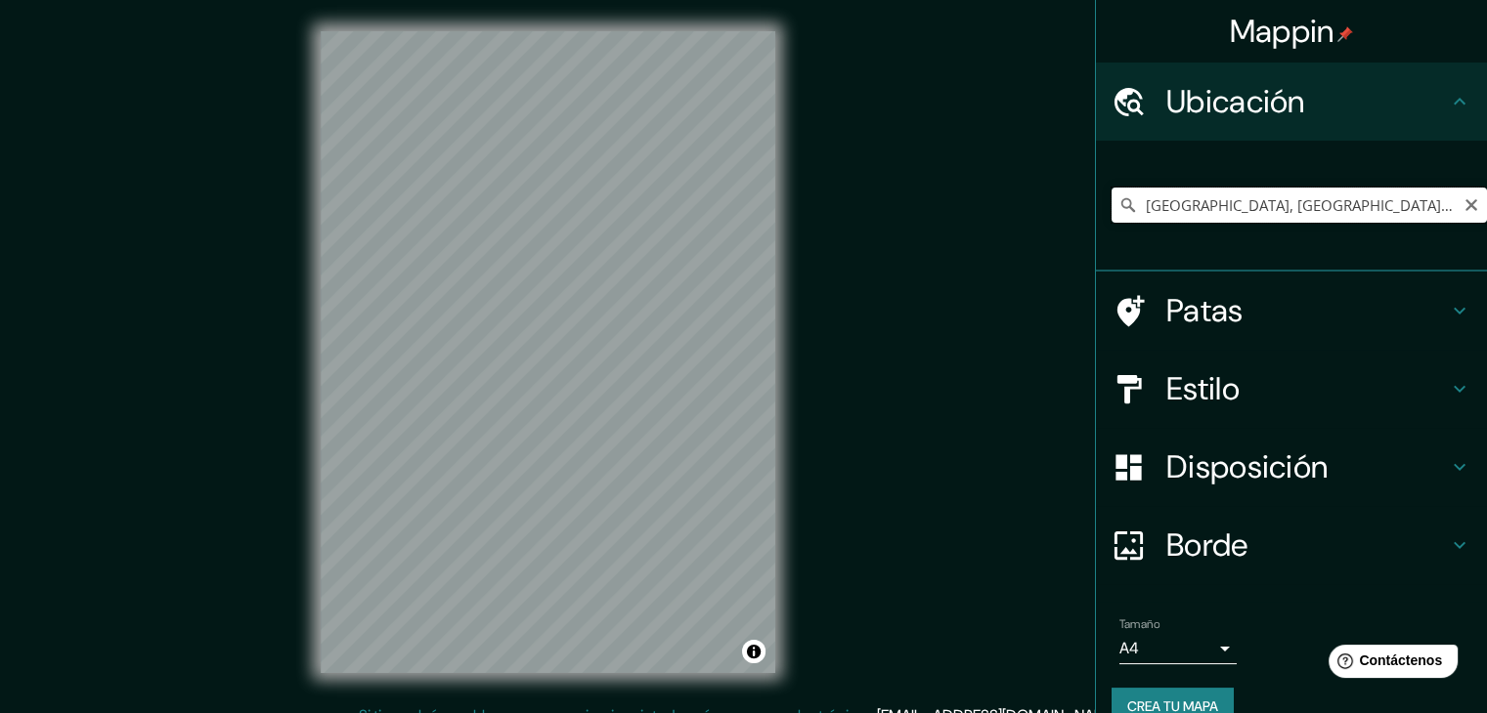
click at [1164, 204] on input "Sur, Sevilla, provincia de Sevilla, España" at bounding box center [1298, 205] width 375 height 35
drag, startPoint x: 1398, startPoint y: 219, endPoint x: 1106, endPoint y: 239, distance: 292.0
click at [1111, 239] on div "Sur, Sevilla, provincia de Sevilla, España Sur Sevilla, provincia de Sevilla, E…" at bounding box center [1298, 205] width 375 height 98
paste input "5°24'06.2"S 80°44'29.7"W"
drag, startPoint x: 1403, startPoint y: 209, endPoint x: 1106, endPoint y: 216, distance: 297.2
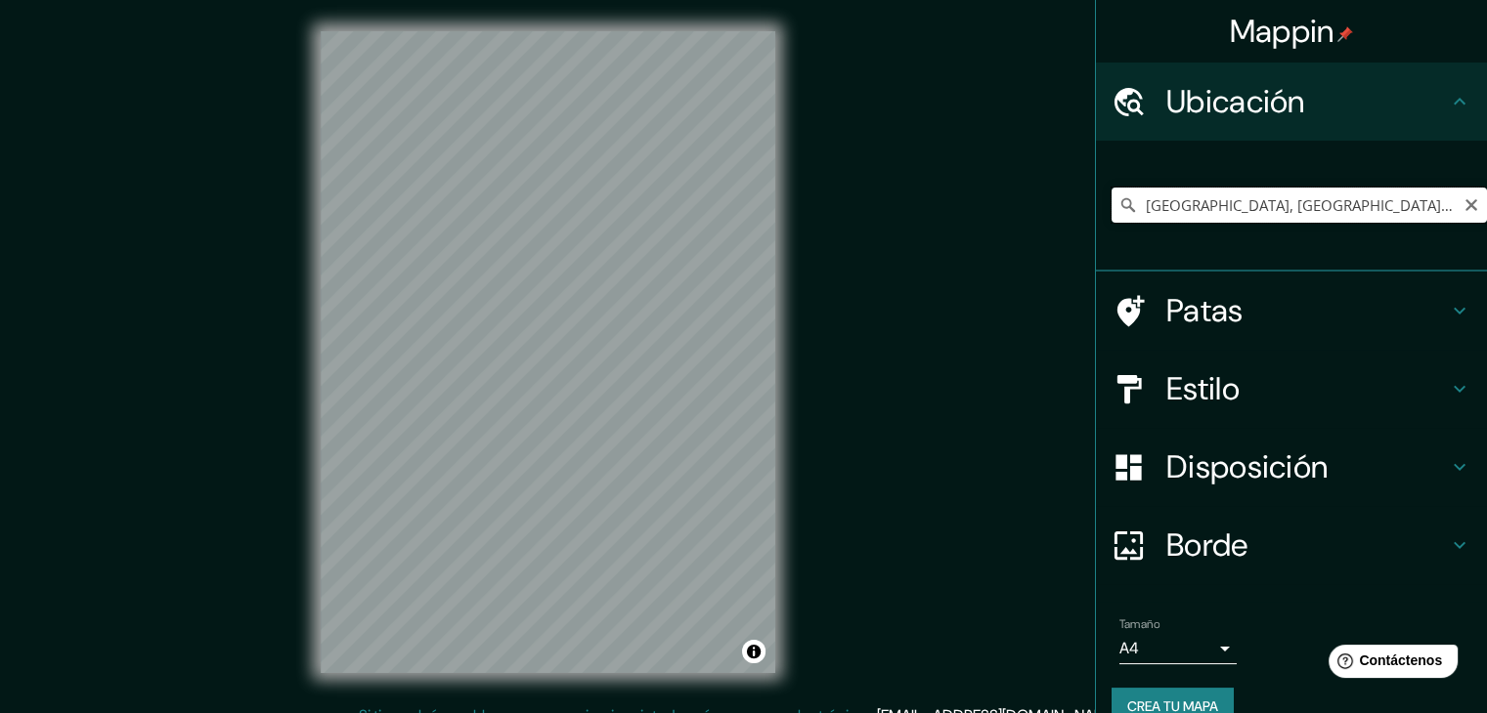
click at [1111, 216] on input "Sur, Sevilla, provincia de Sevilla, España" at bounding box center [1298, 205] width 375 height 35
paste input "5°24'06.2"S 80°44'29.7"W"
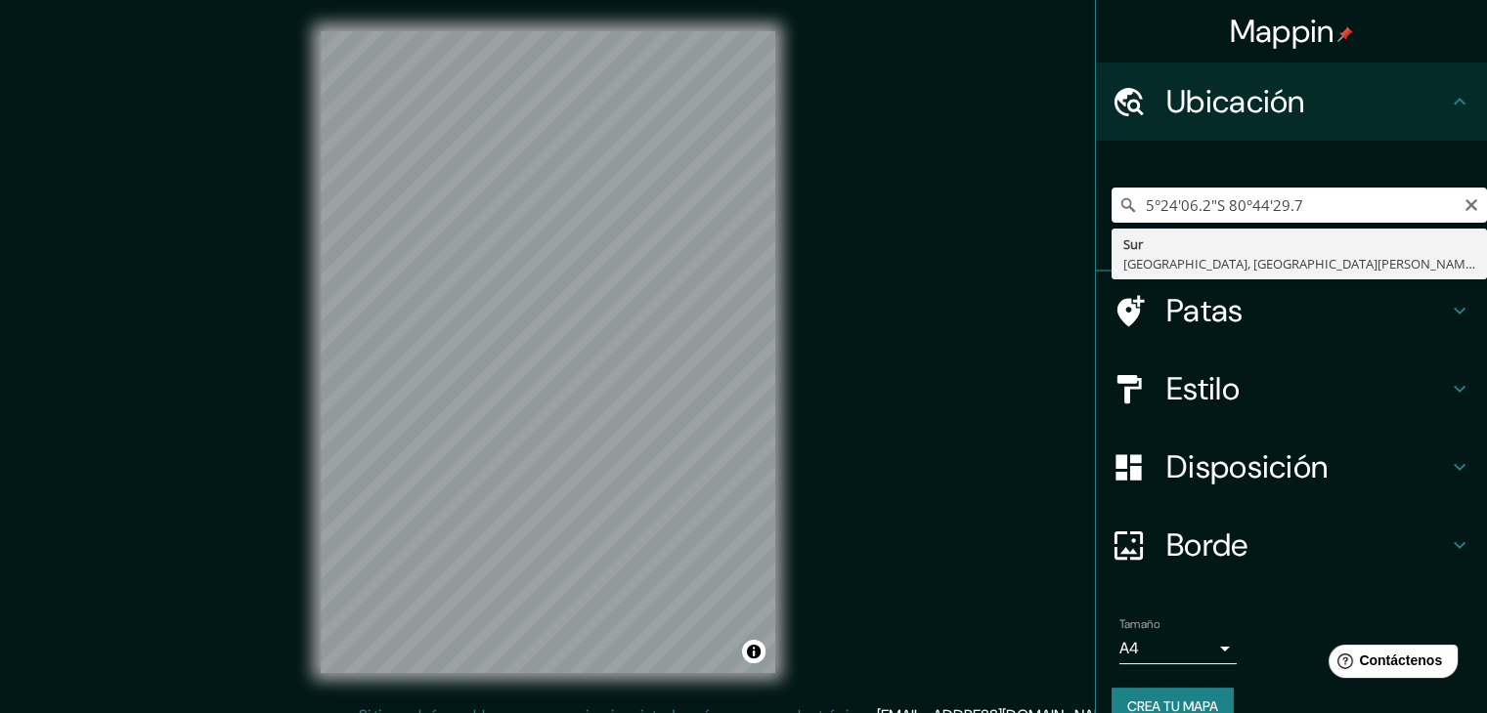
click at [1212, 213] on input "5°24'06.2"S 80°44'29.7" at bounding box center [1298, 205] width 375 height 35
click at [1208, 201] on input "5°24'06.2"S - 80°44'29.7" at bounding box center [1298, 205] width 375 height 35
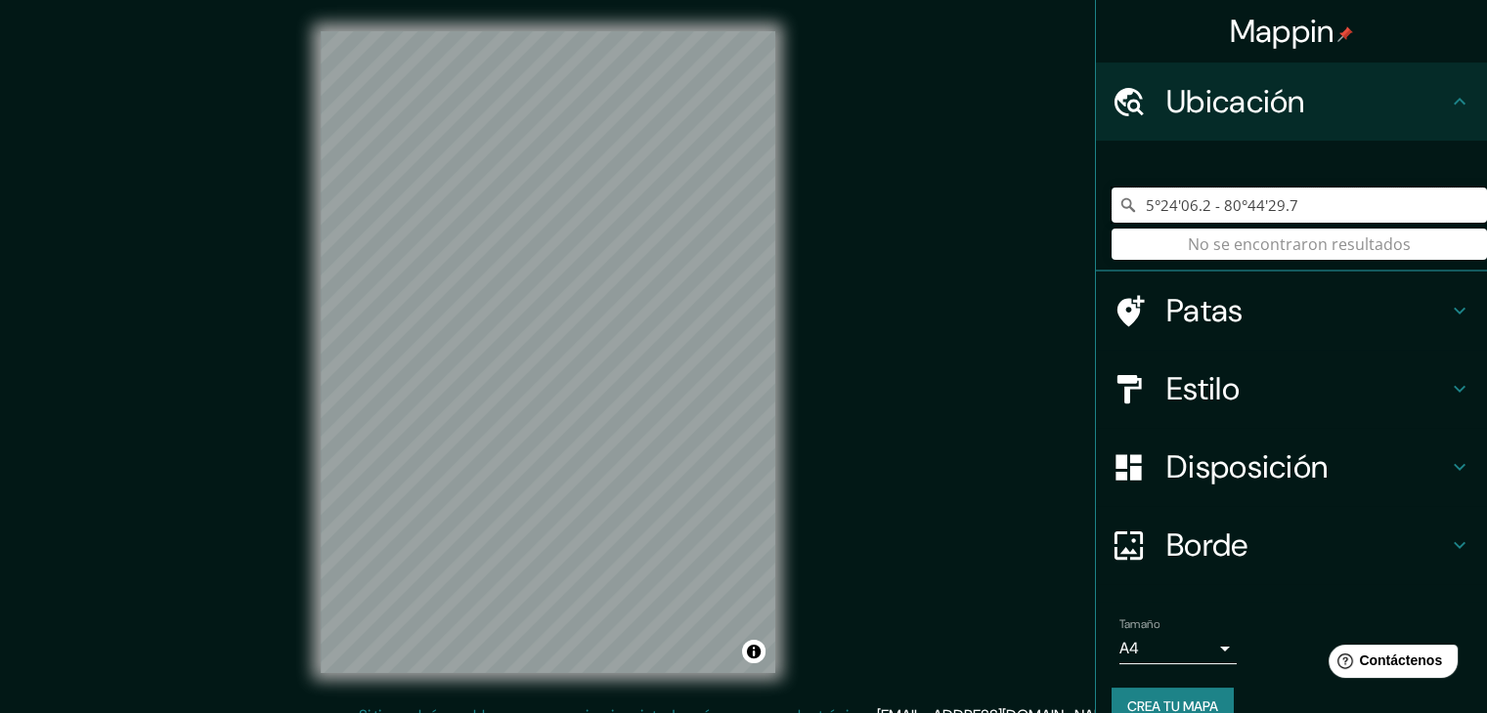
click at [1138, 213] on input "5°24'06.2 - 80°44'29.7" at bounding box center [1298, 205] width 375 height 35
click at [1134, 210] on input "5°24'06.2 - 80°44'29.7" at bounding box center [1298, 205] width 375 height 35
drag, startPoint x: 1298, startPoint y: 210, endPoint x: 1114, endPoint y: 213, distance: 183.8
click at [1114, 213] on div "- 5°24'06.2 - 80°44'29.7 No se encontraron resultados" at bounding box center [1298, 205] width 375 height 35
paste input "5°24'06.2"S 80°44'29.7"W"
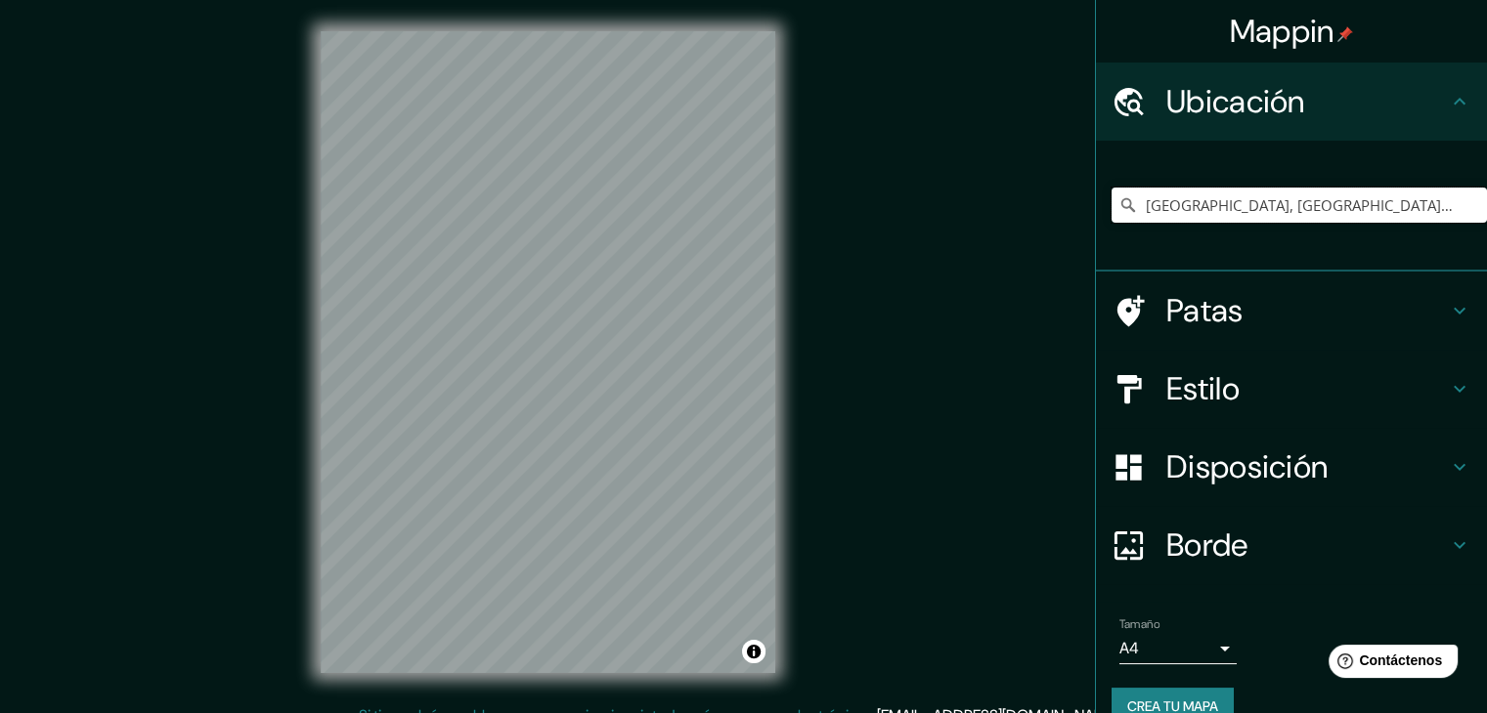
drag, startPoint x: 1416, startPoint y: 204, endPoint x: 1083, endPoint y: 232, distance: 334.4
click at [1096, 232] on div "Sur, Sevilla, provincia de Sevilla, España Sur Sevilla, provincia de Sevilla, E…" at bounding box center [1291, 206] width 391 height 131
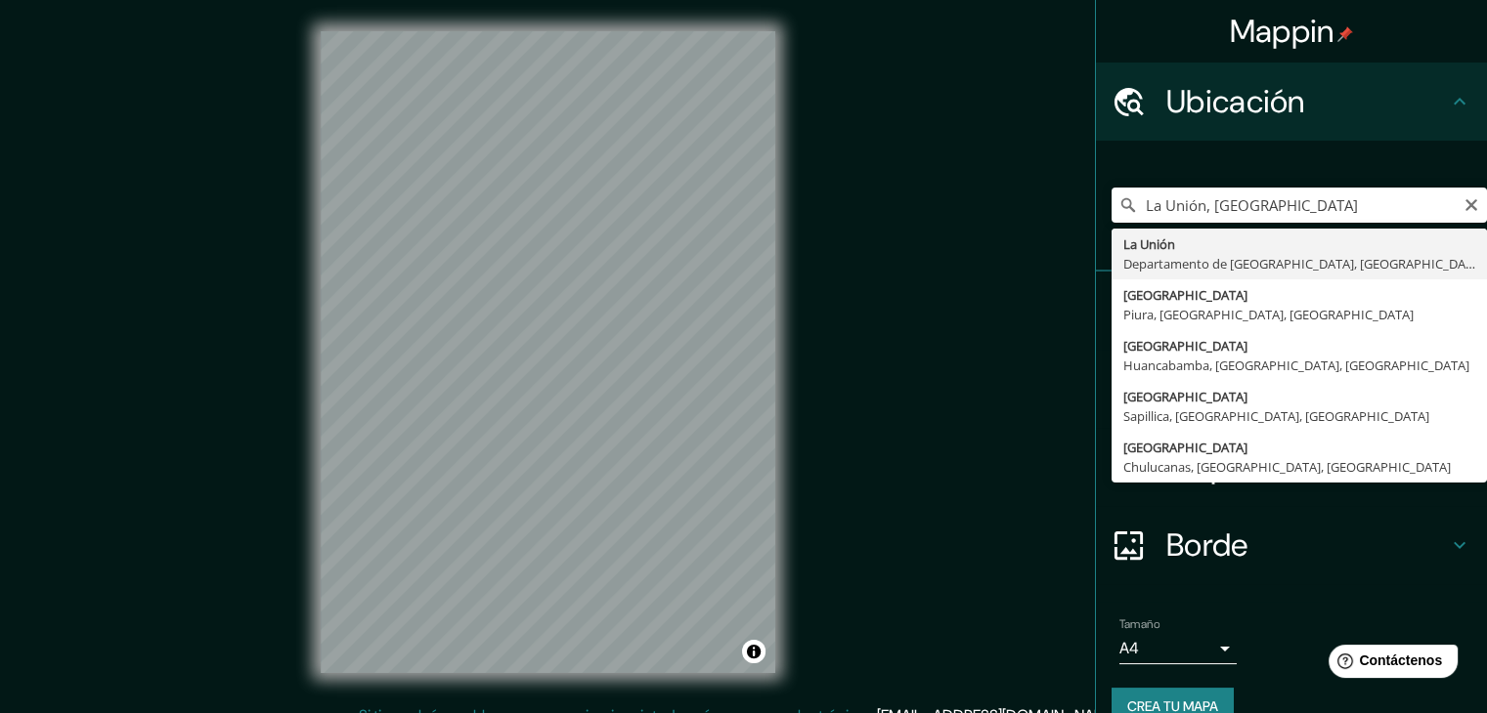
type input "La Unión, Departamento de Piura, Perú"
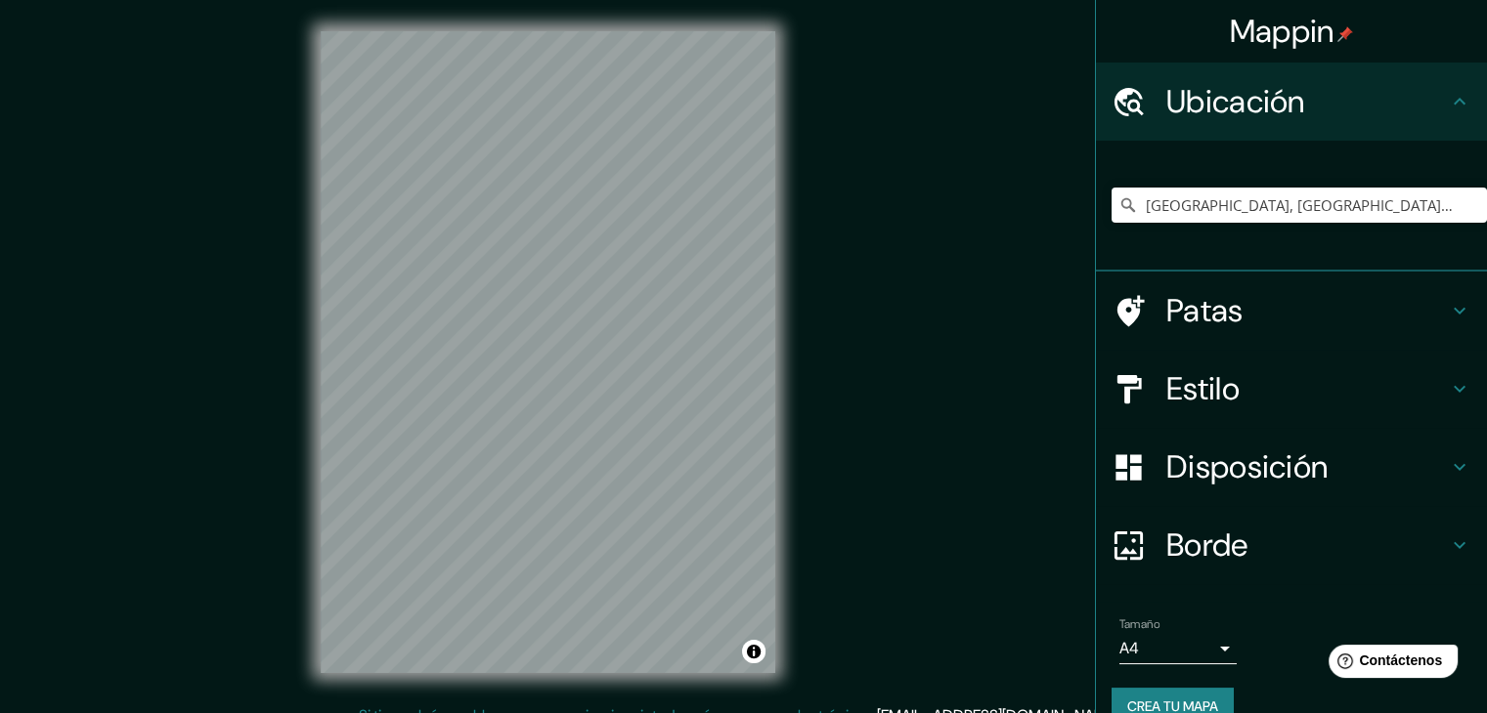
click at [1136, 694] on font "Crea tu mapa" at bounding box center [1172, 706] width 91 height 25
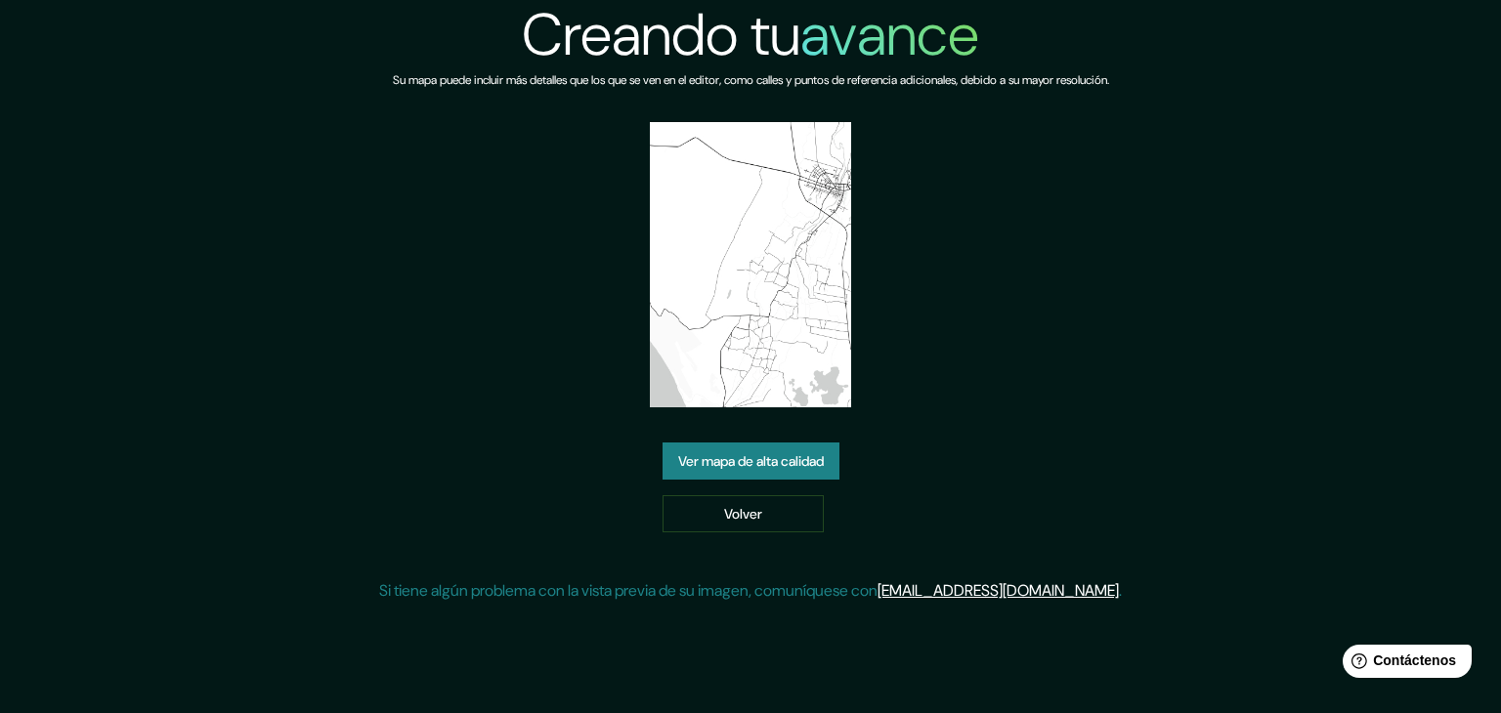
click at [773, 298] on img at bounding box center [751, 264] width 202 height 285
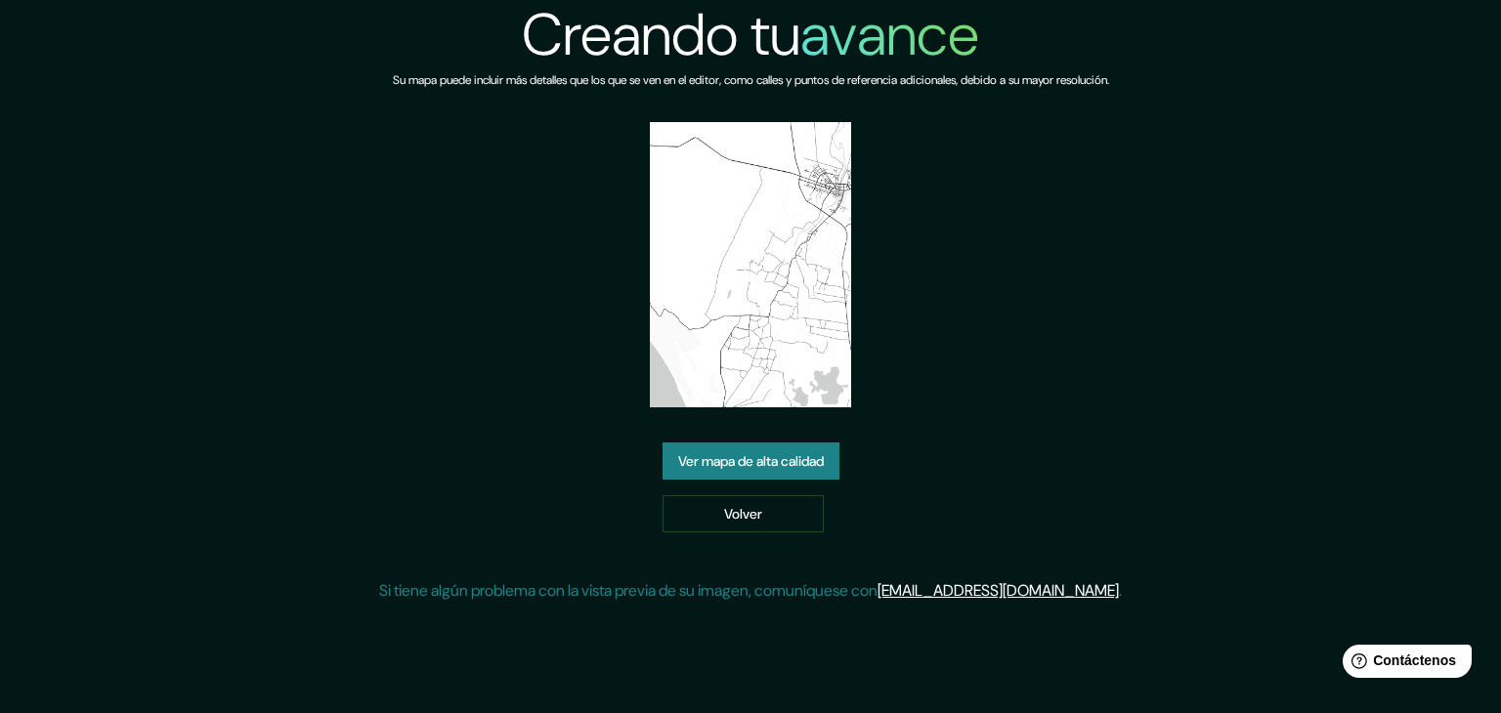
click at [807, 463] on font "Ver mapa de alta calidad" at bounding box center [751, 462] width 146 height 18
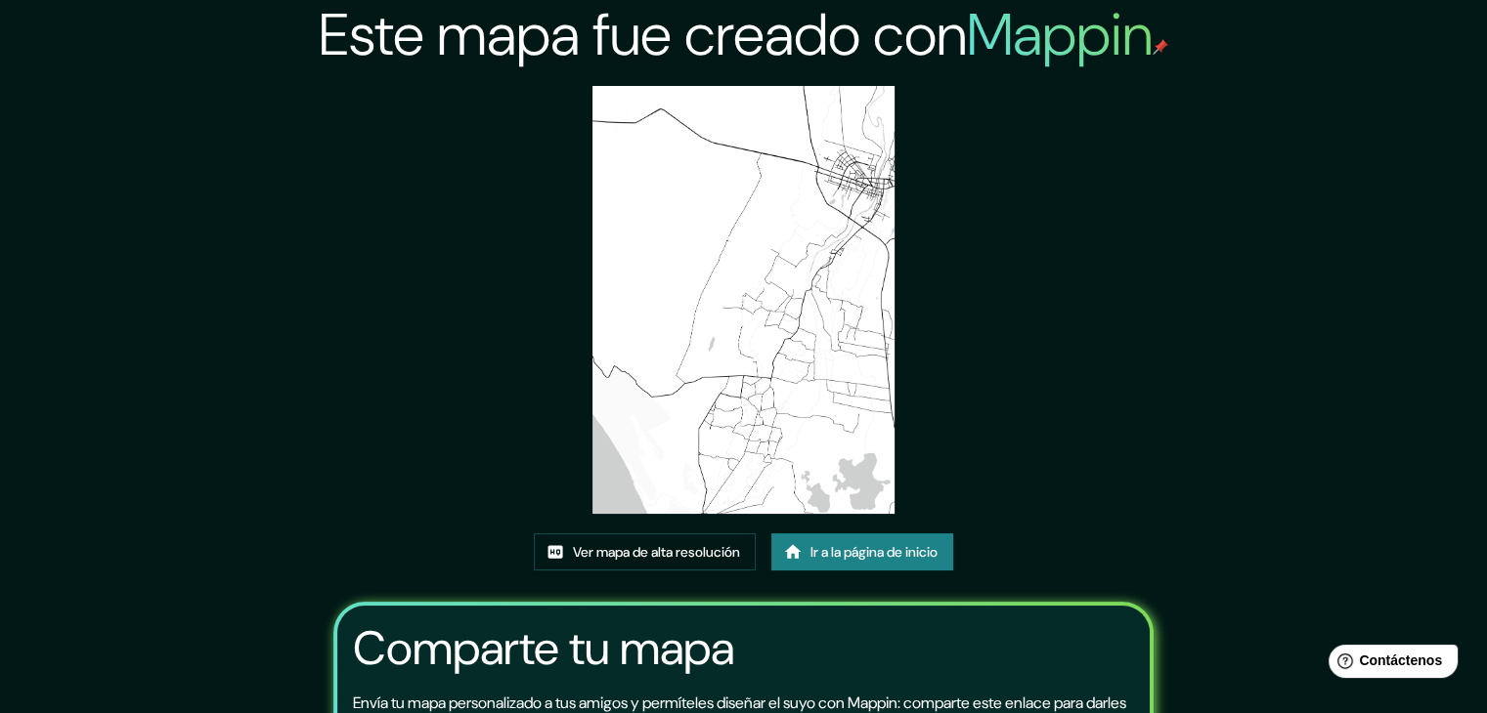
click at [766, 396] on img at bounding box center [743, 300] width 303 height 428
